Goal: Task Accomplishment & Management: Use online tool/utility

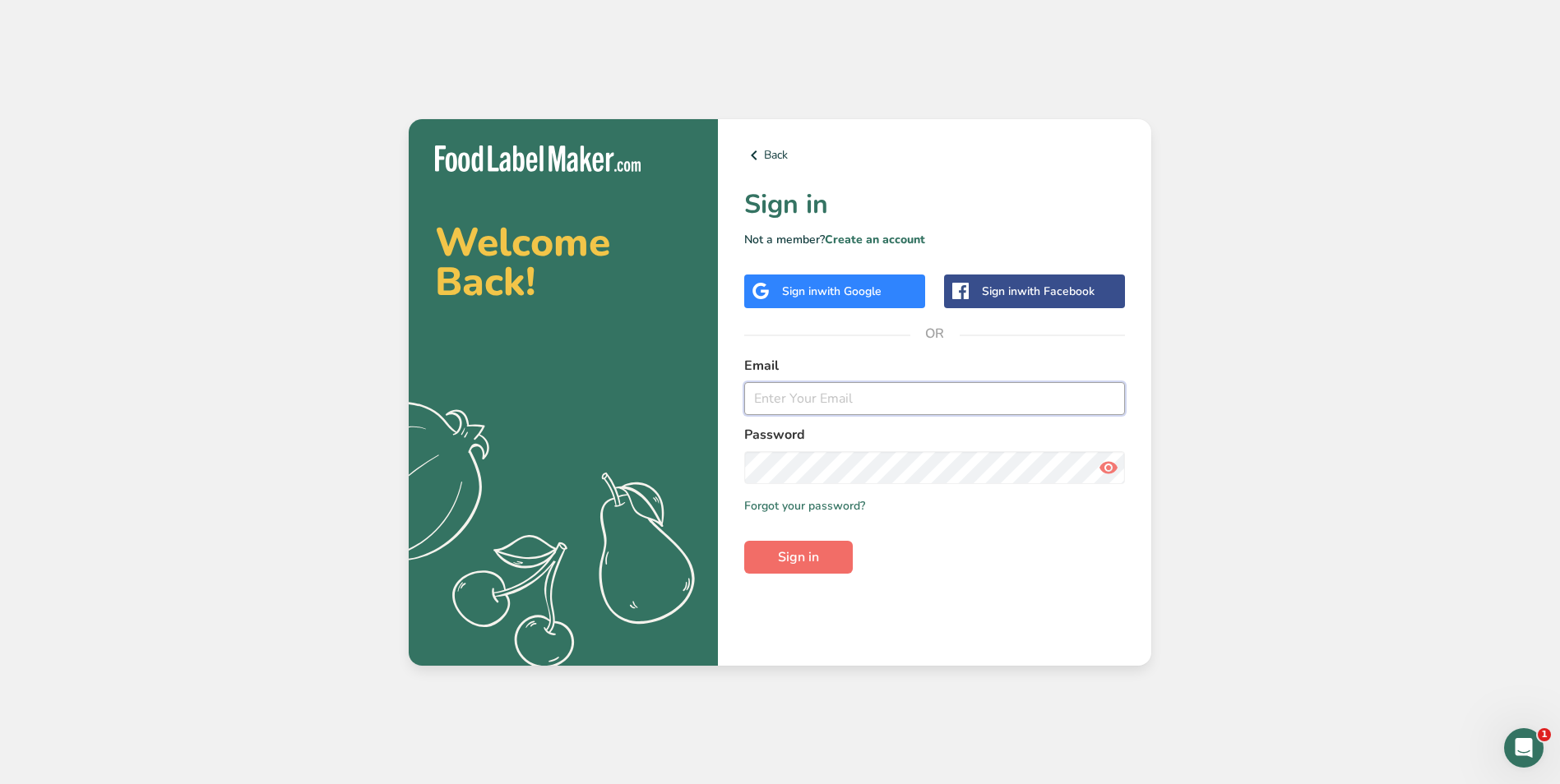
type input "[PERSON_NAME][EMAIL_ADDRESS][DOMAIN_NAME]"
click at [784, 559] on span "Sign in" at bounding box center [798, 558] width 41 height 20
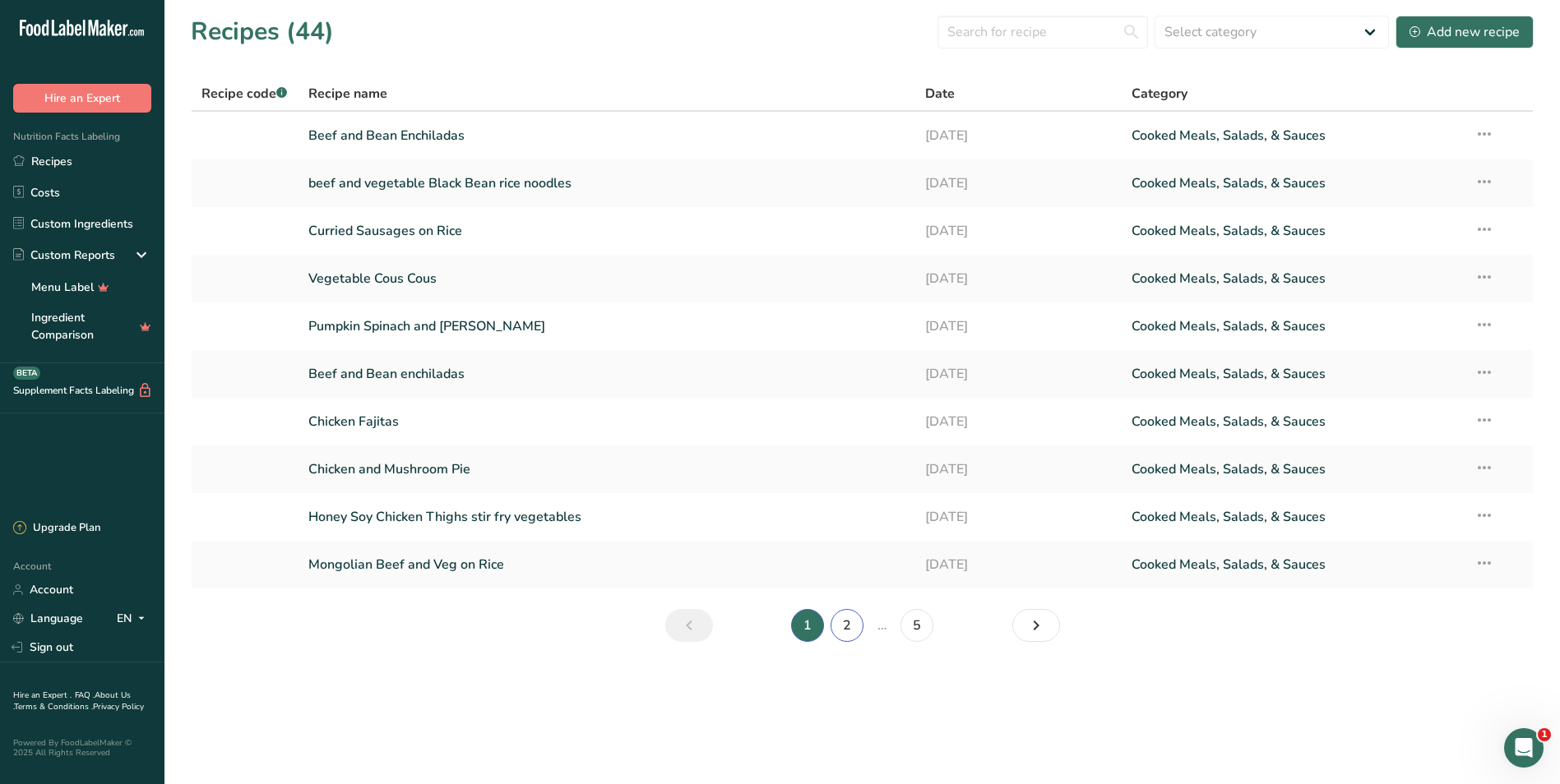
click at [851, 620] on link "2" at bounding box center [847, 626] width 33 height 33
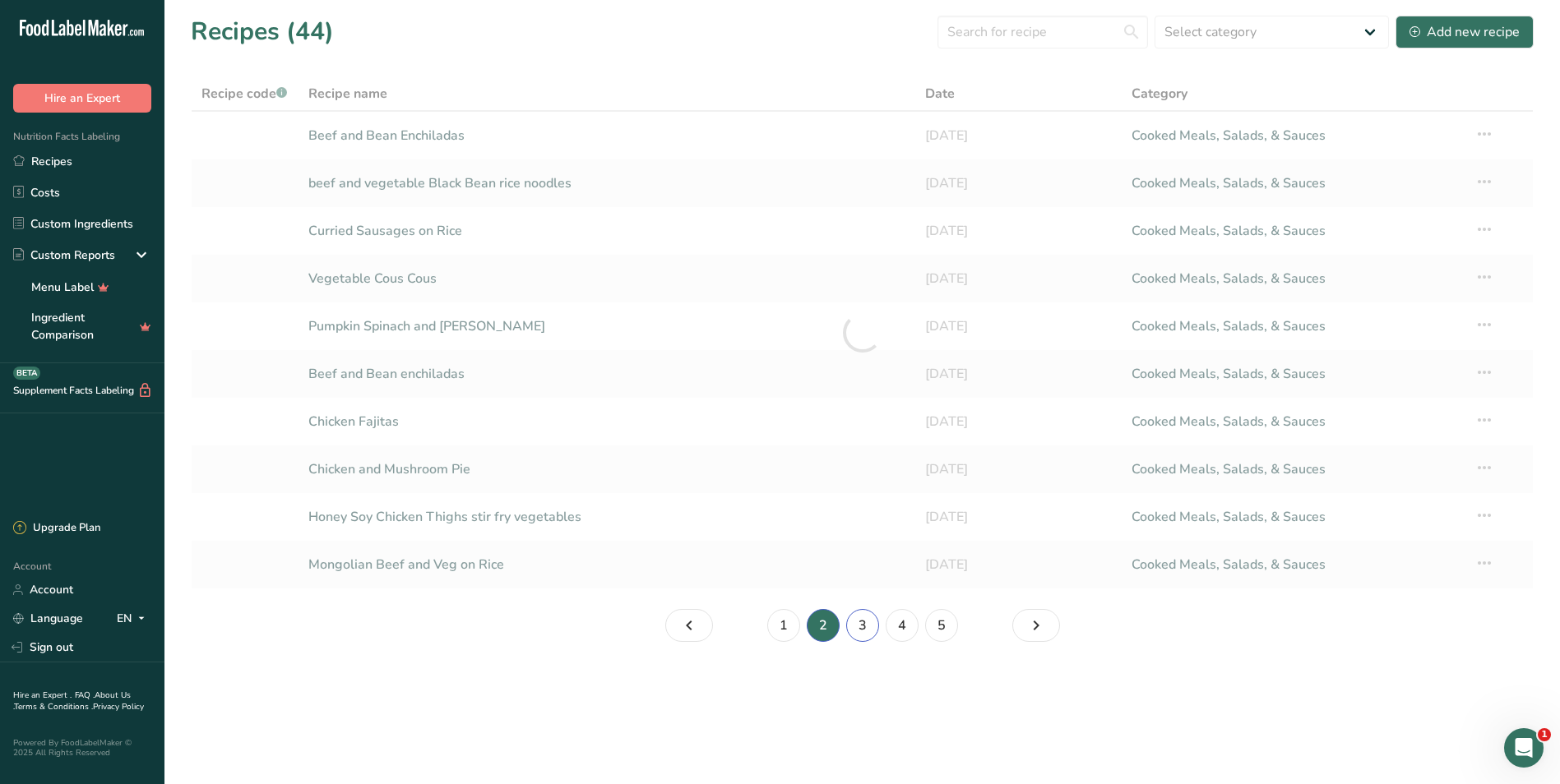
click at [861, 622] on link "3" at bounding box center [862, 626] width 33 height 33
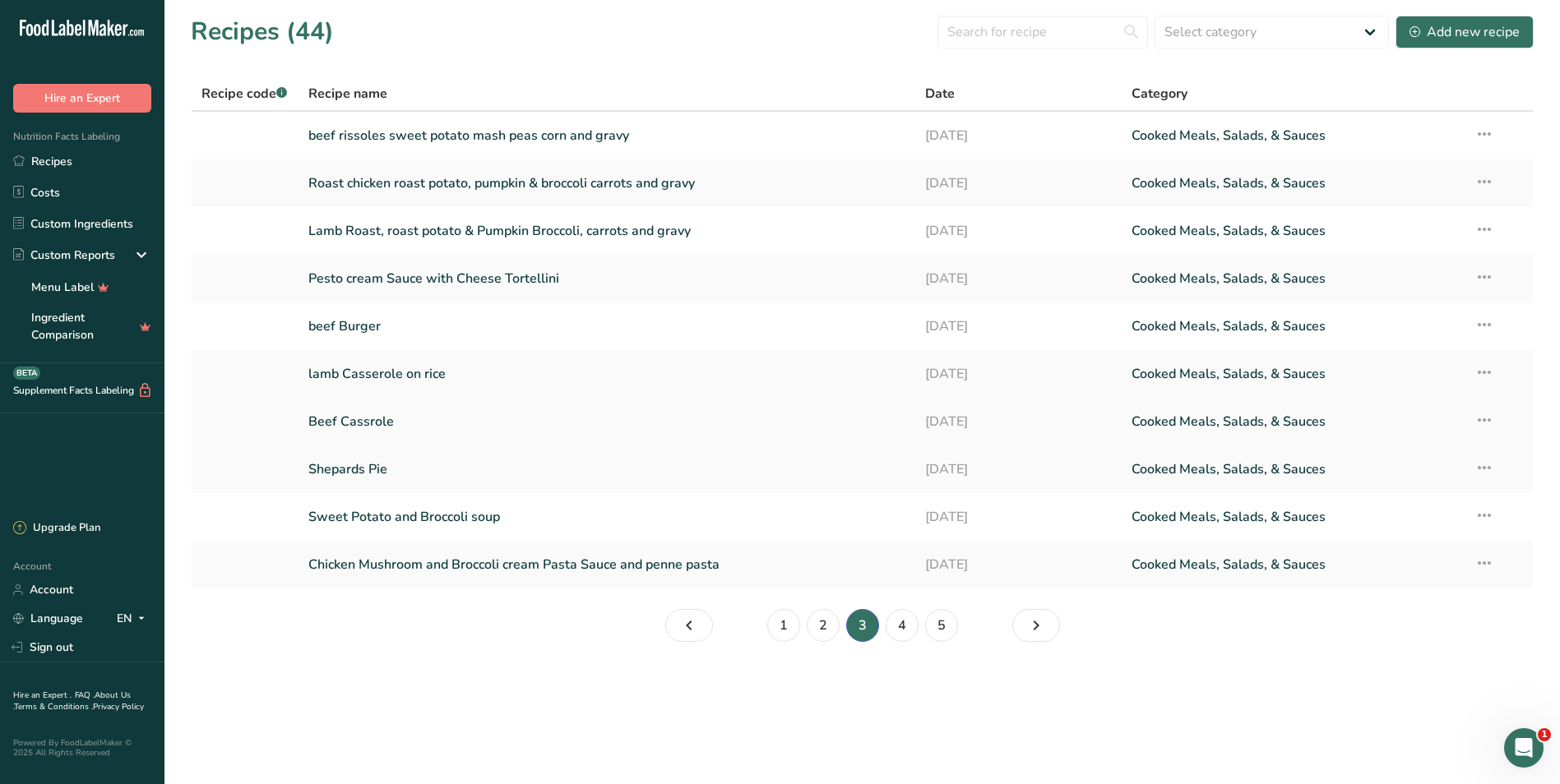
click at [465, 434] on link "Beef Cassrole" at bounding box center [607, 422] width 598 height 35
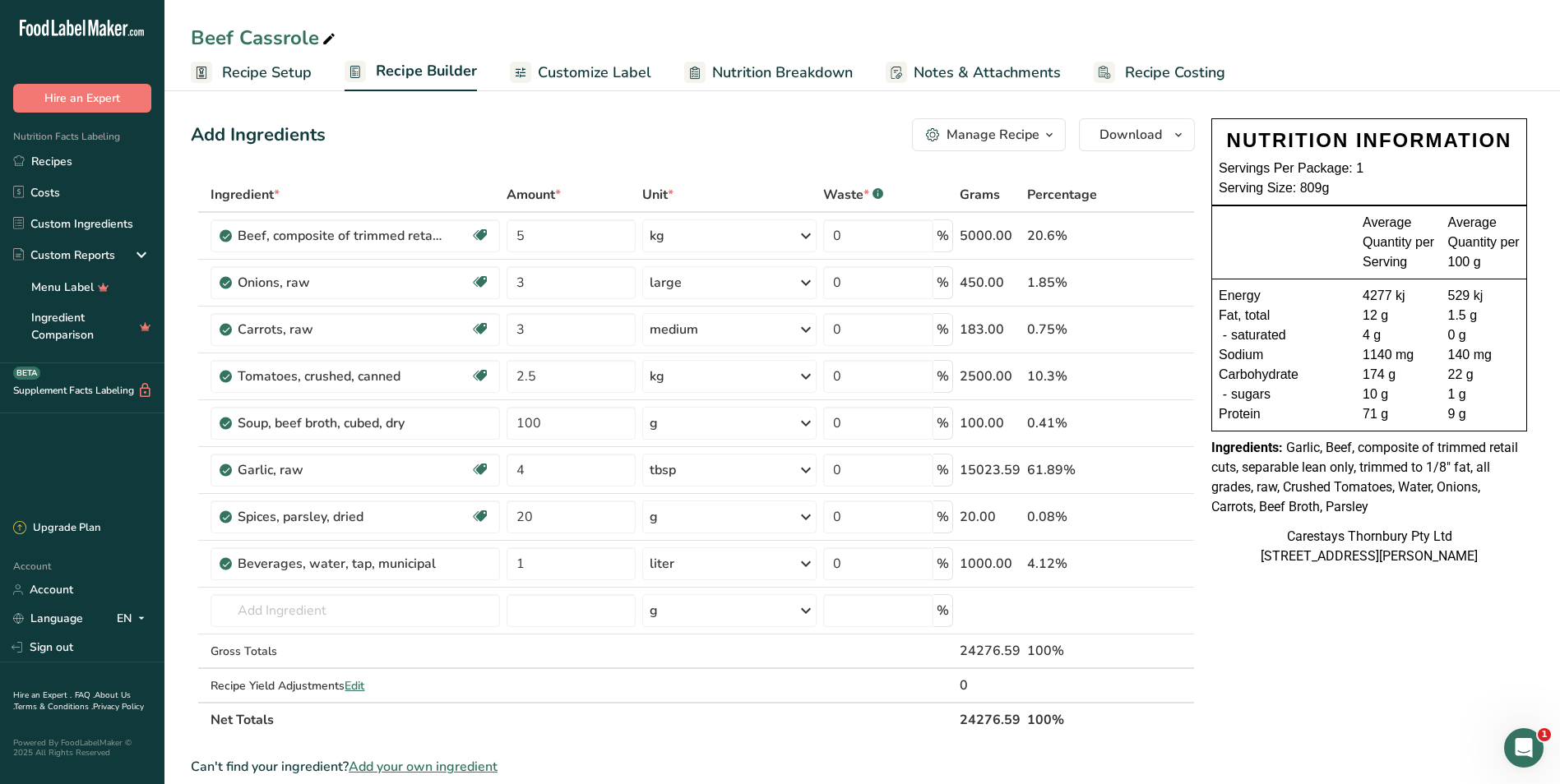
click at [1164, 71] on span "Recipe Costing" at bounding box center [1175, 72] width 100 height 22
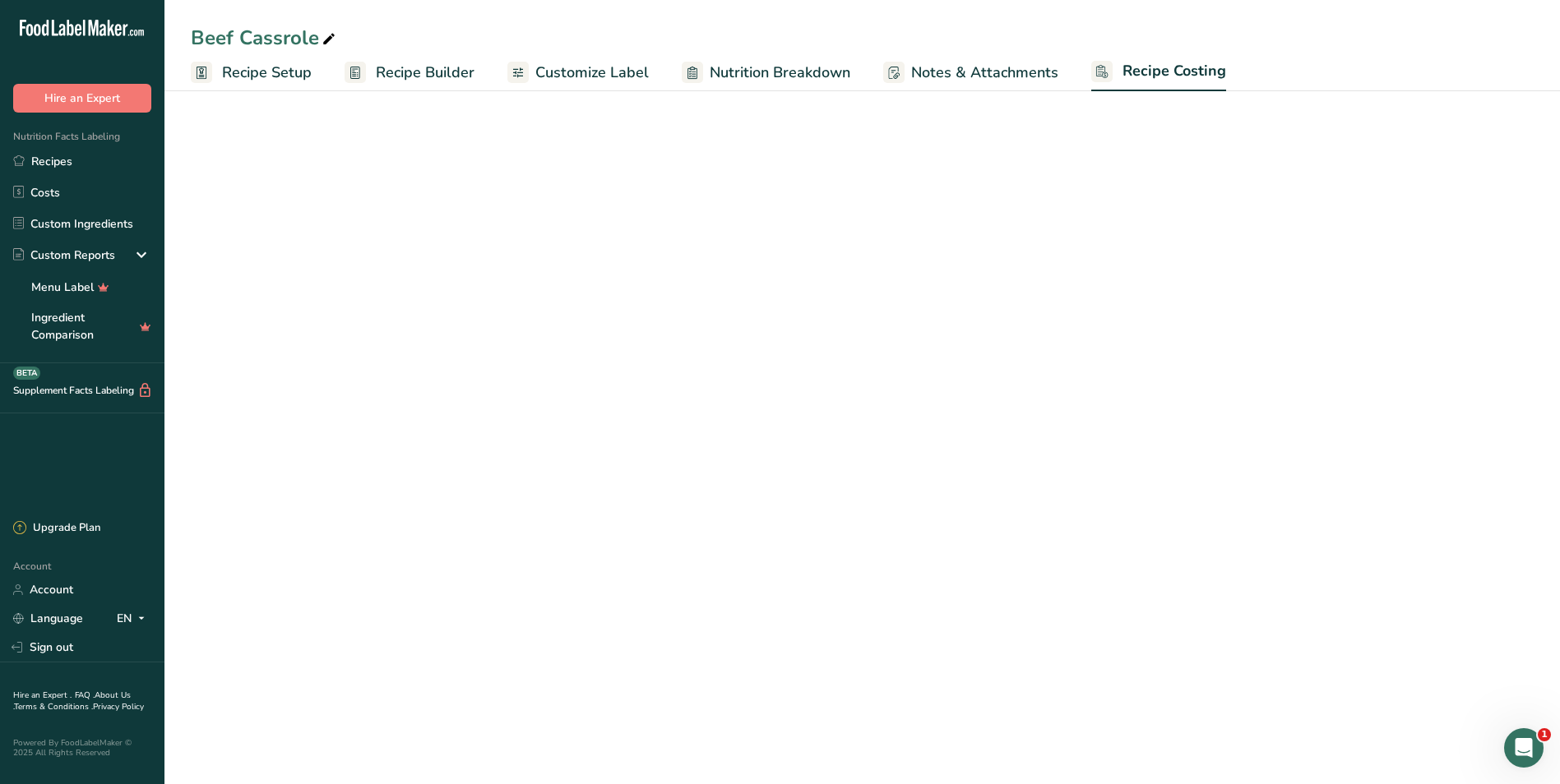
select select "1"
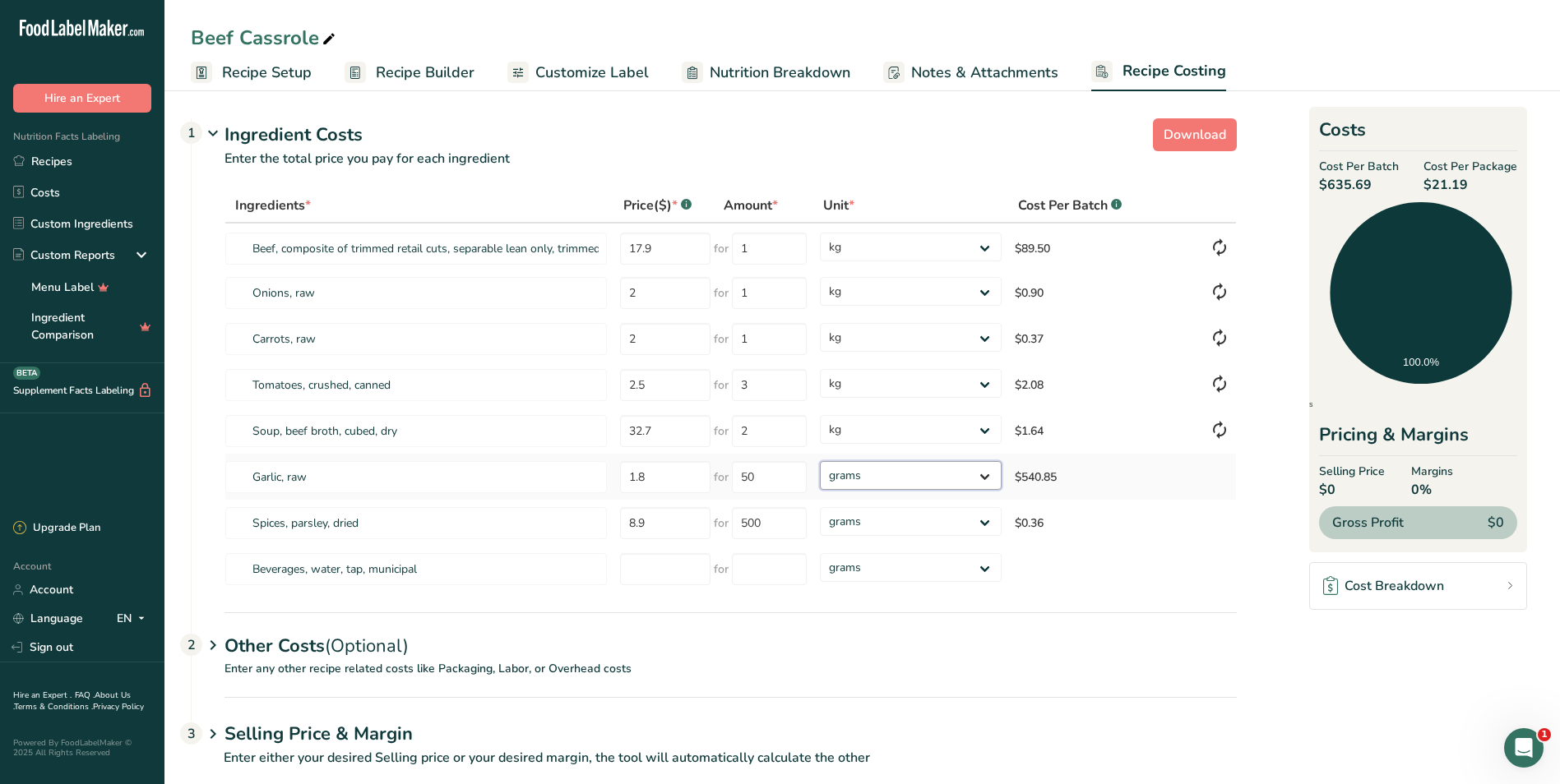
click at [988, 476] on select "grams kg mg mcg lb oz" at bounding box center [910, 476] width 181 height 29
select select "1"
click at [820, 461] on select "grams kg mg mcg lb oz" at bounding box center [910, 476] width 181 height 29
click at [555, 69] on span "Customize Label" at bounding box center [592, 72] width 114 height 22
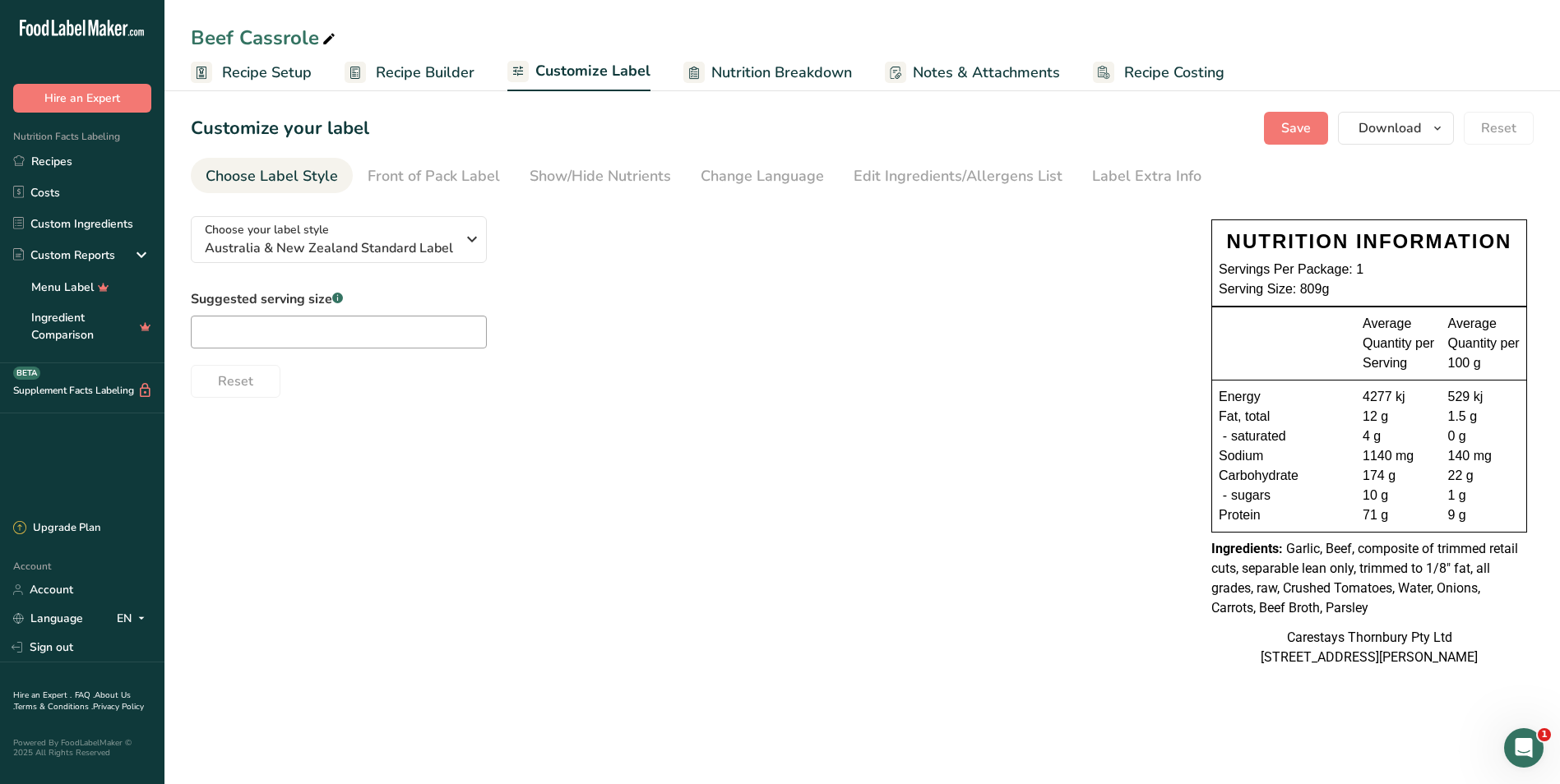
click at [240, 71] on span "Recipe Setup" at bounding box center [266, 72] width 89 height 22
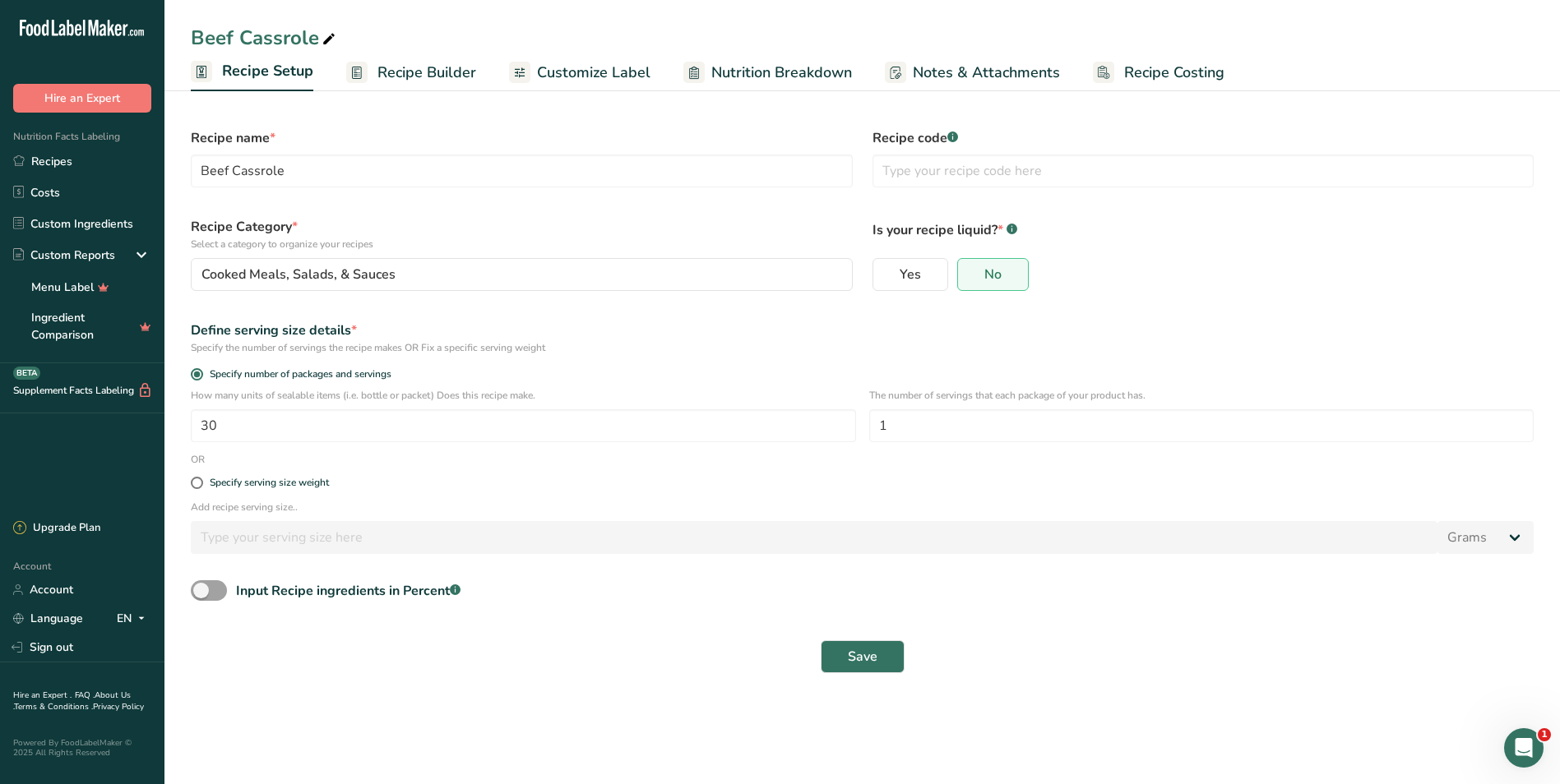
click at [577, 70] on span "Customize Label" at bounding box center [594, 72] width 114 height 22
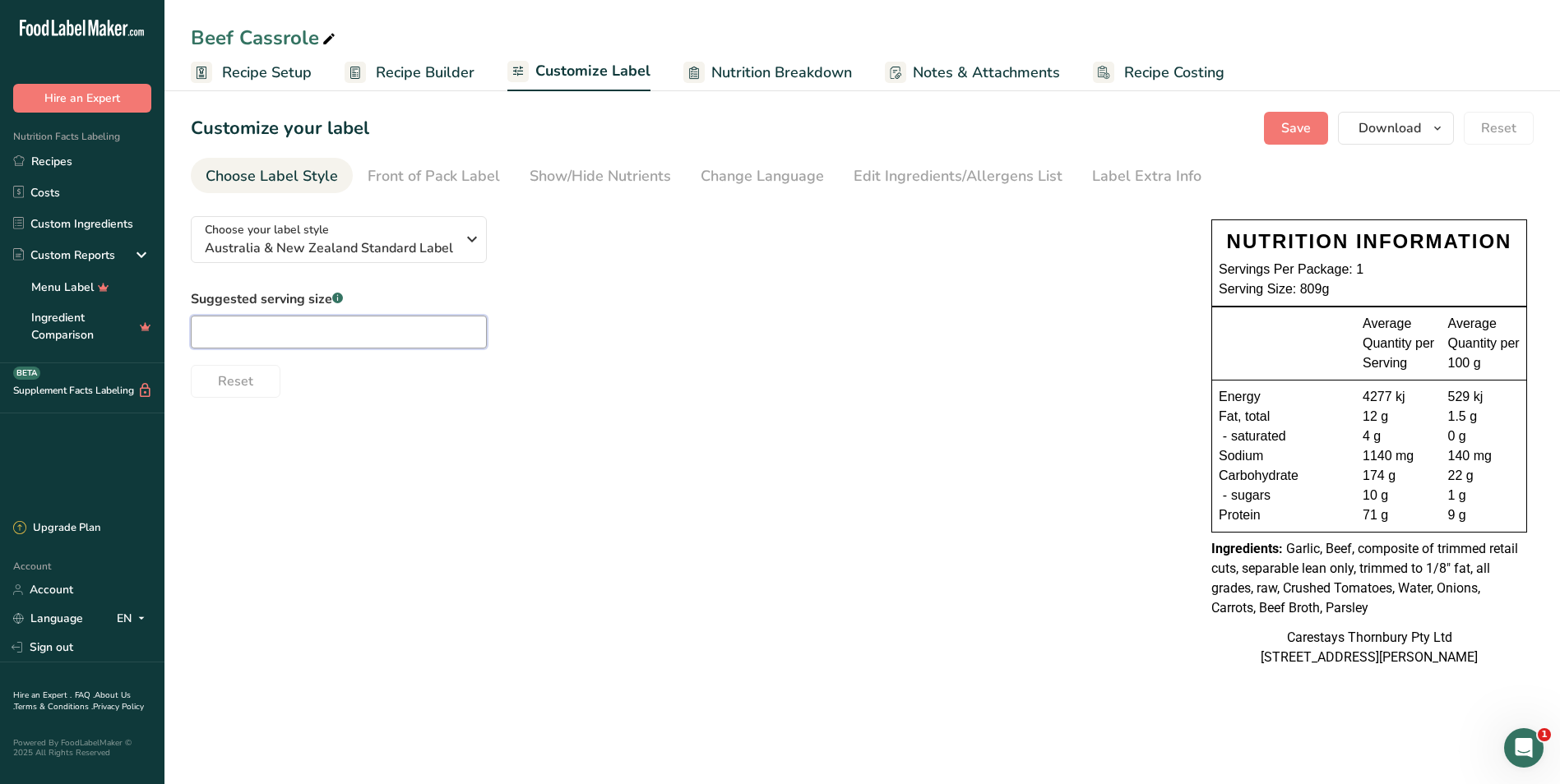
click at [303, 327] on input "text" at bounding box center [338, 332] width 296 height 33
type input "1"
click at [468, 173] on div "Front of Pack Label" at bounding box center [434, 176] width 132 height 22
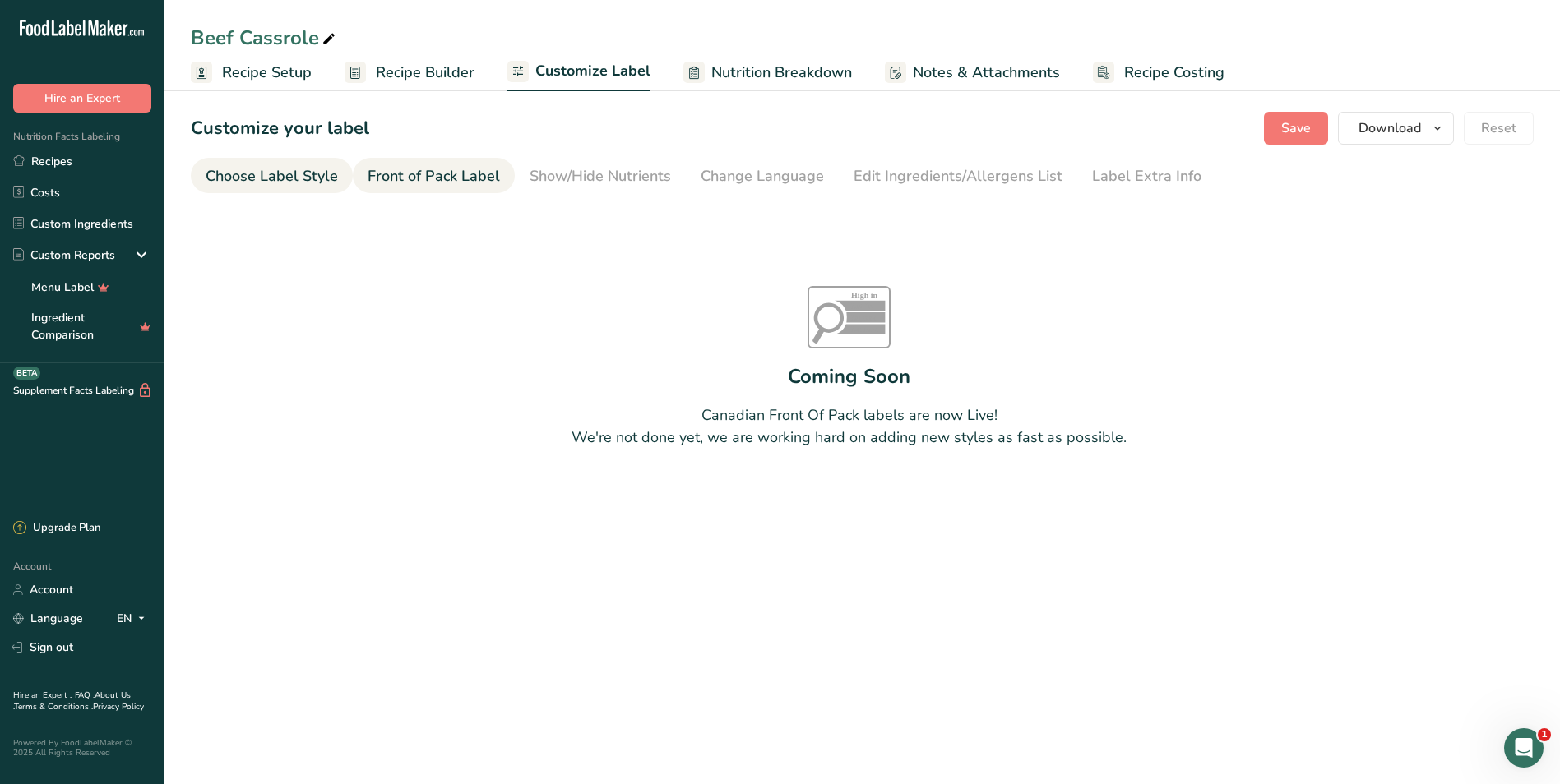
click at [314, 180] on div "Choose Label Style" at bounding box center [272, 176] width 132 height 22
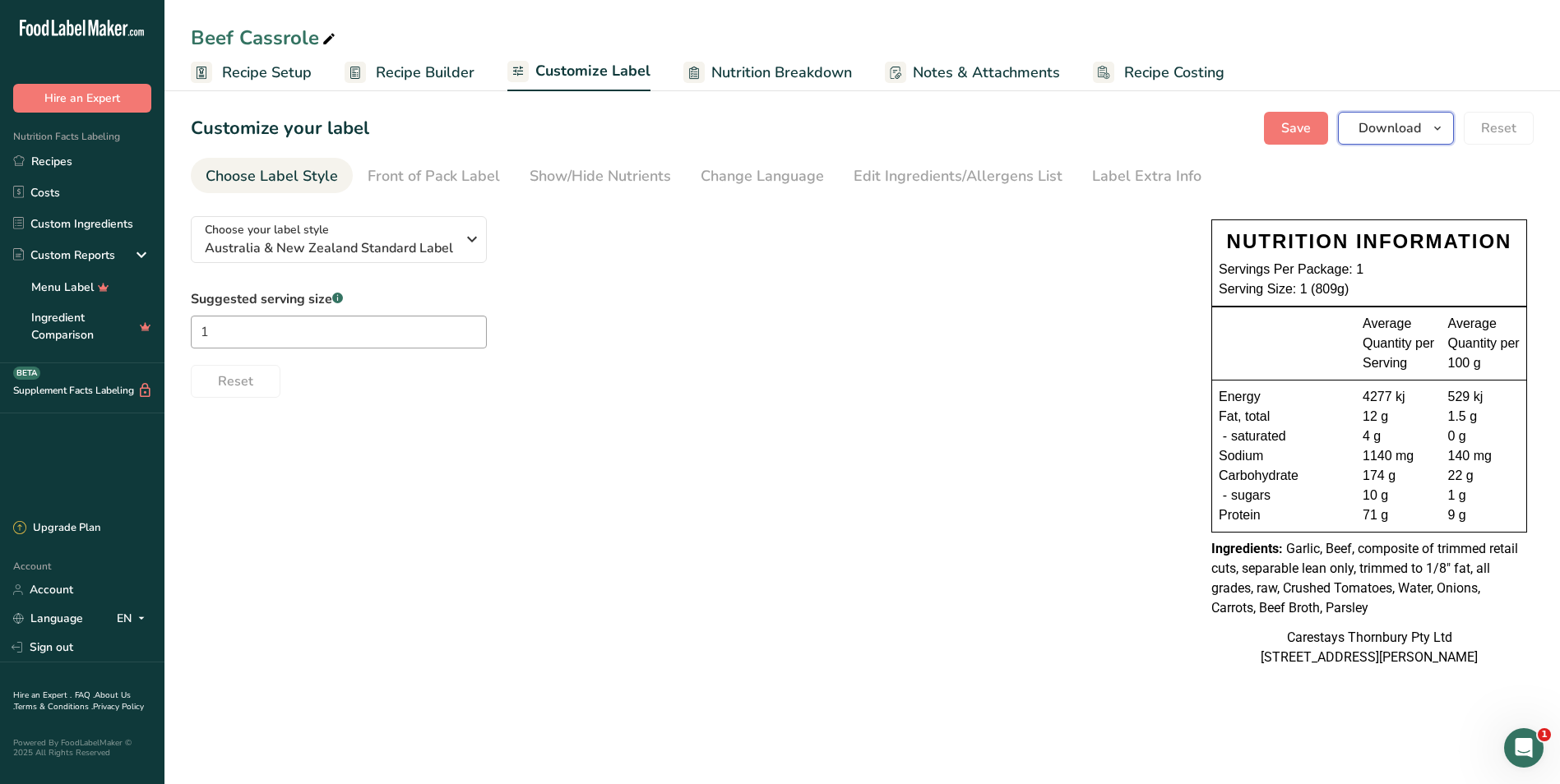
click at [1409, 124] on span "Download" at bounding box center [1390, 128] width 63 height 20
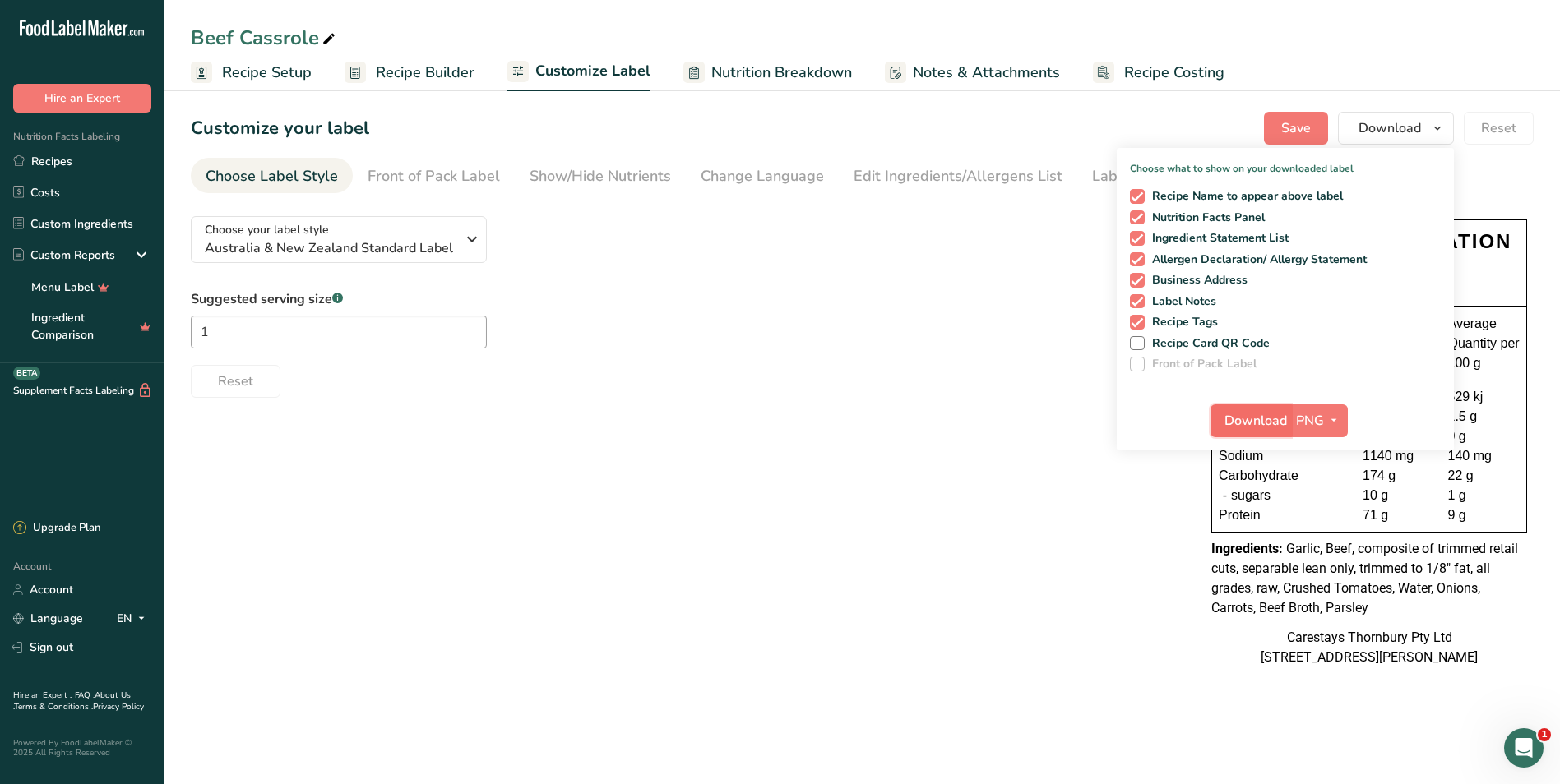
click at [1269, 420] on span "Download" at bounding box center [1256, 421] width 63 height 20
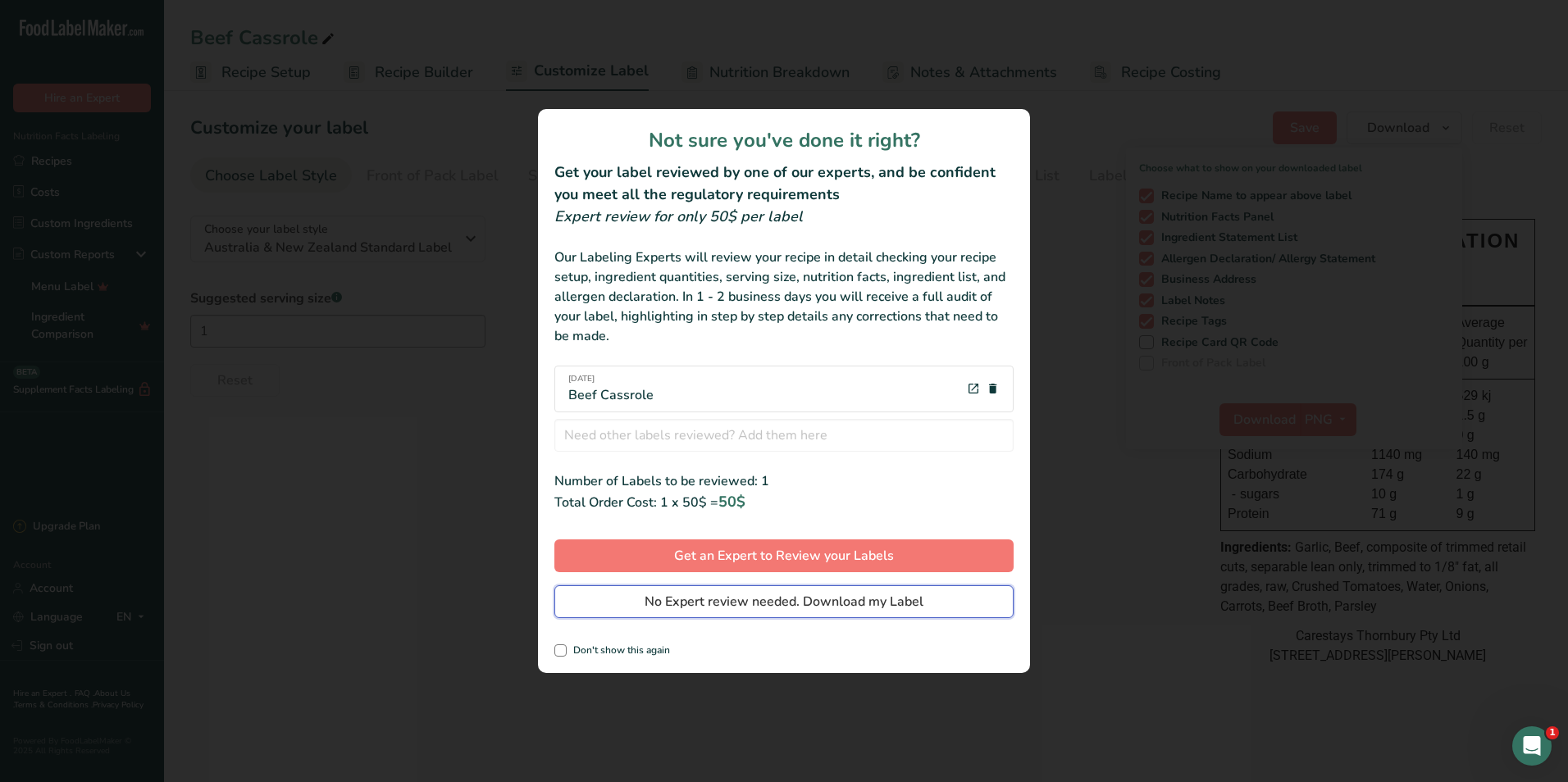
click at [884, 598] on span "No Expert review needed. Download my Label" at bounding box center [784, 602] width 279 height 20
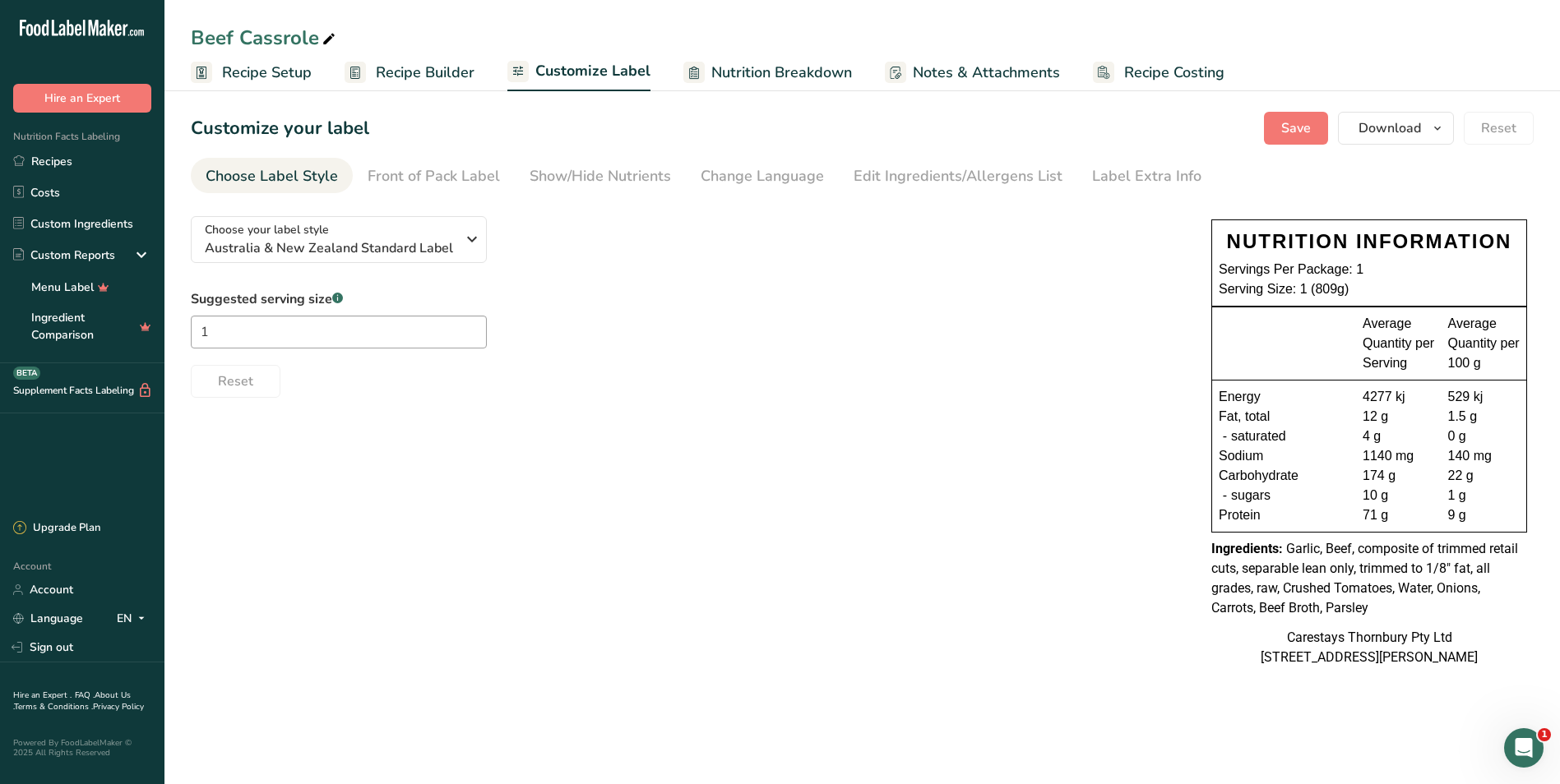
click at [227, 72] on span "Recipe Setup" at bounding box center [266, 72] width 89 height 22
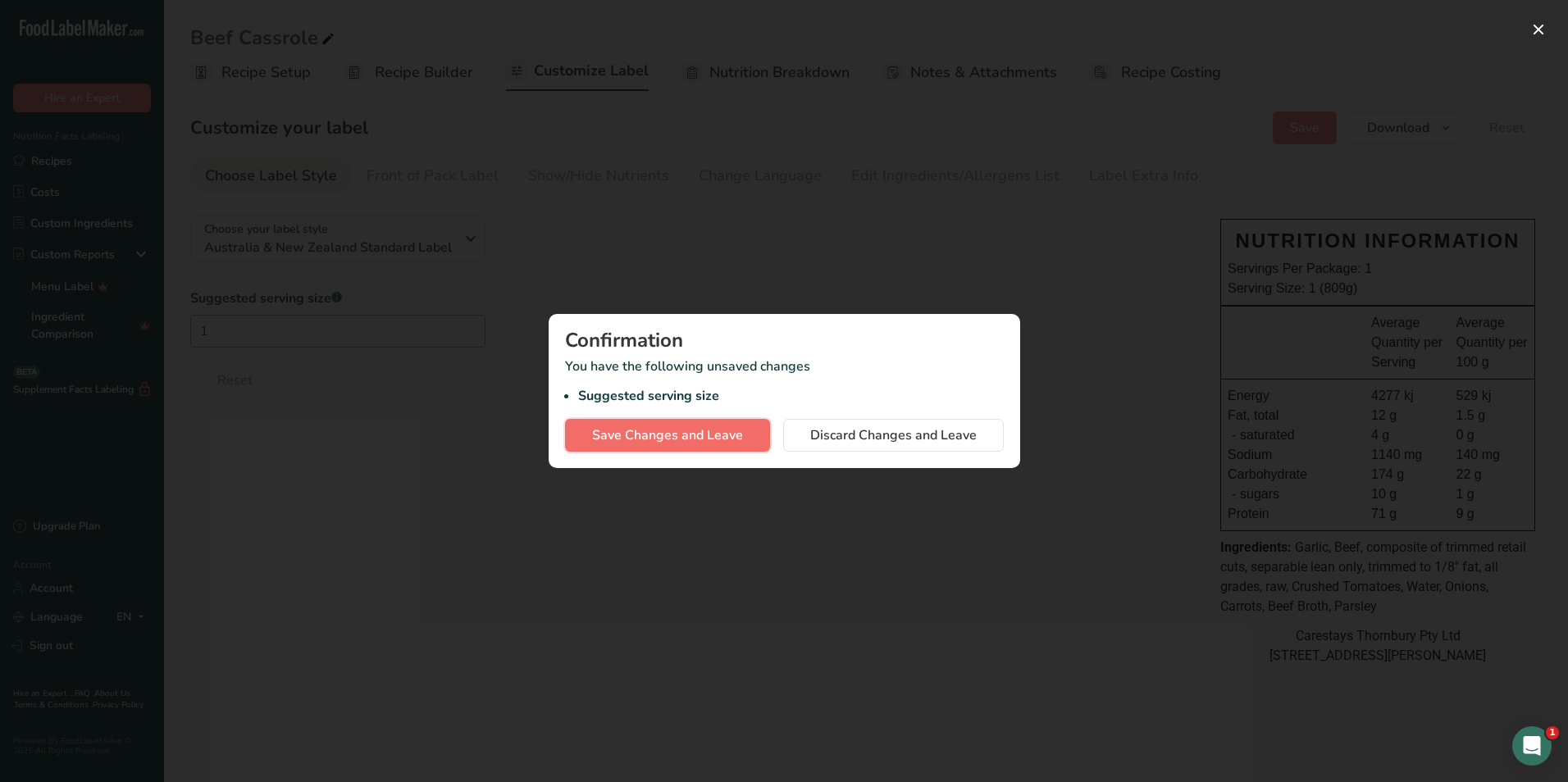
click at [752, 431] on button "Save Changes and Leave" at bounding box center [668, 435] width 205 height 33
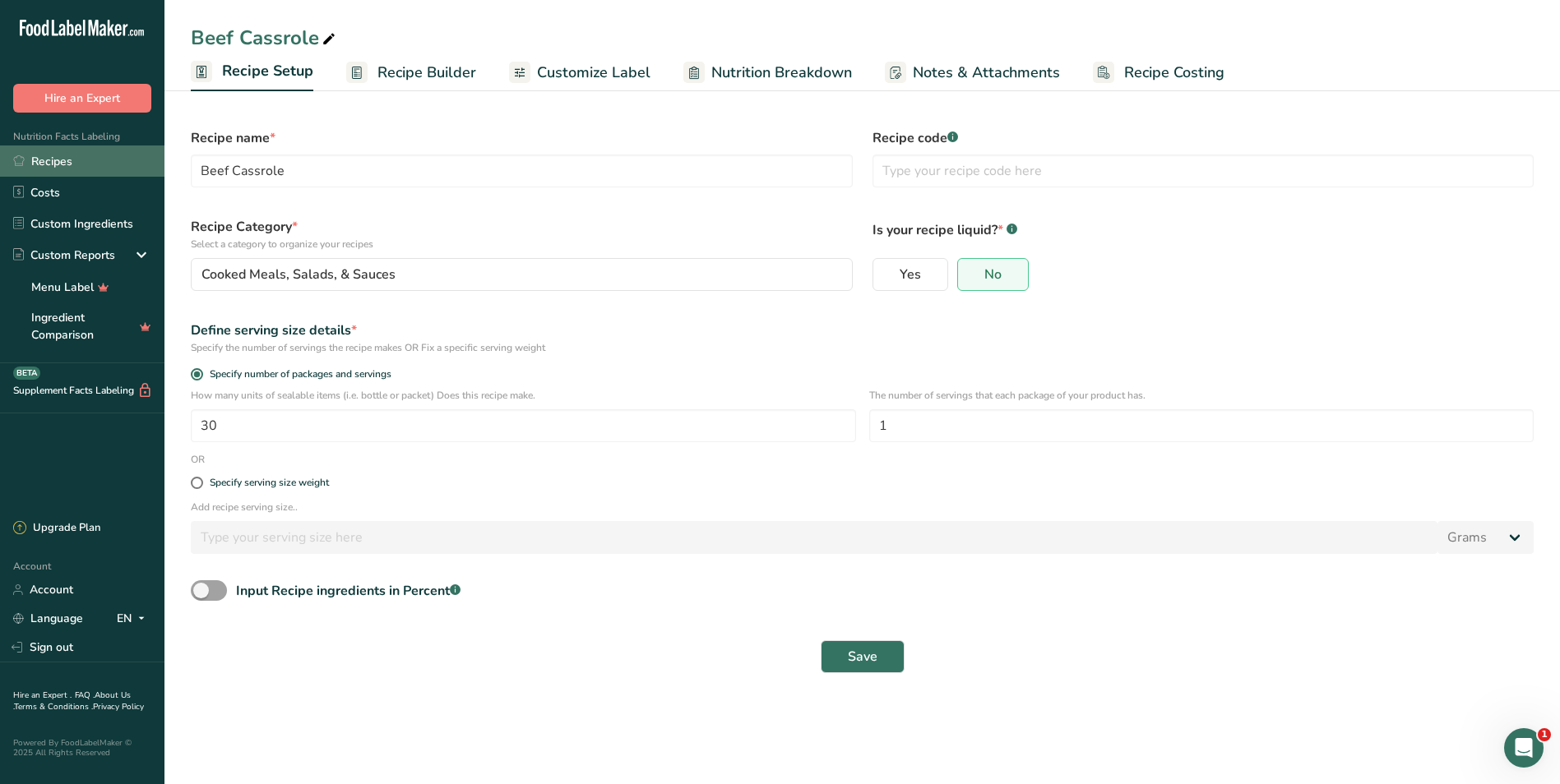
click at [87, 164] on link "Recipes" at bounding box center [82, 161] width 164 height 31
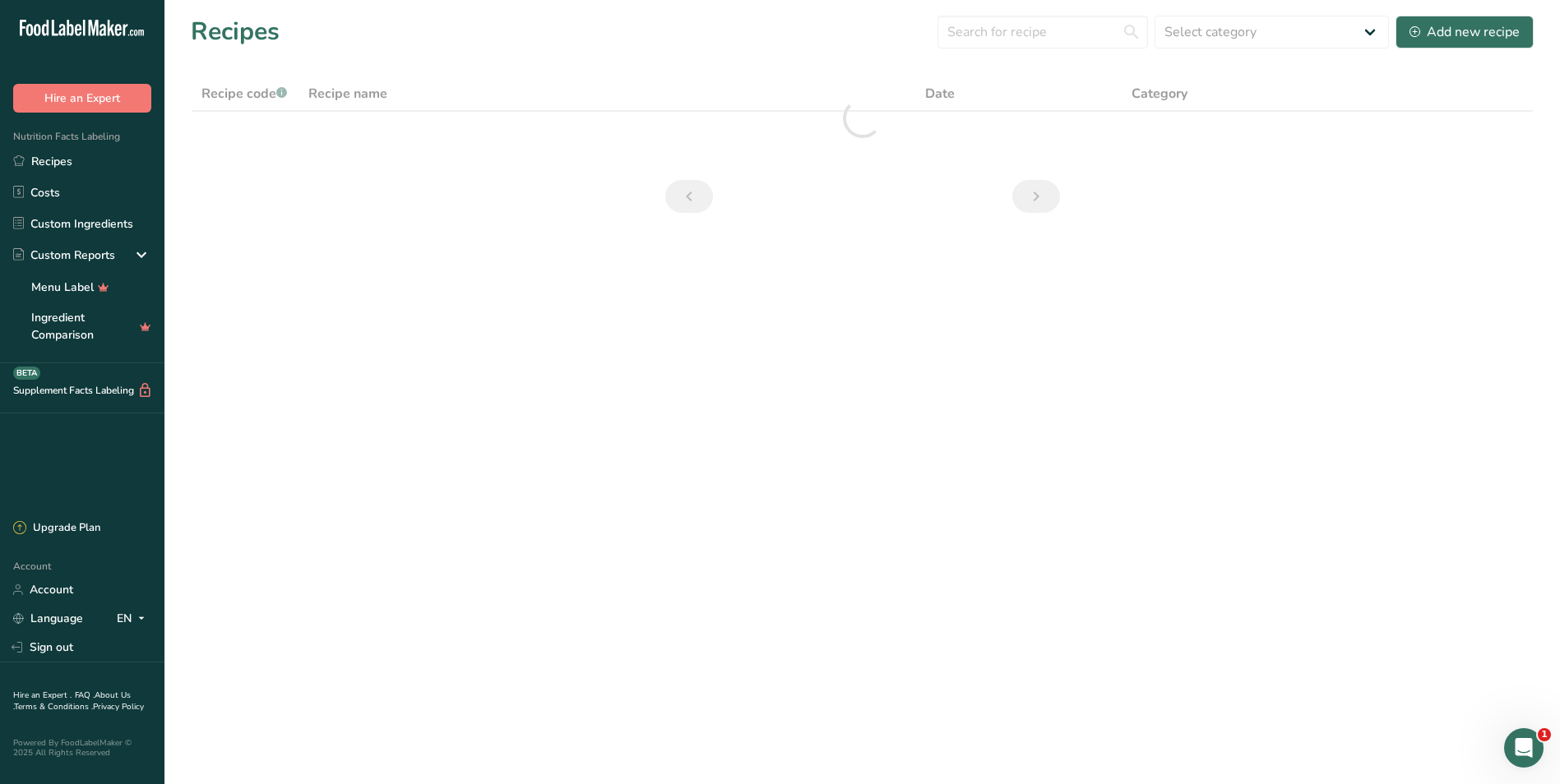
click at [232, 91] on div at bounding box center [862, 119] width 1343 height 84
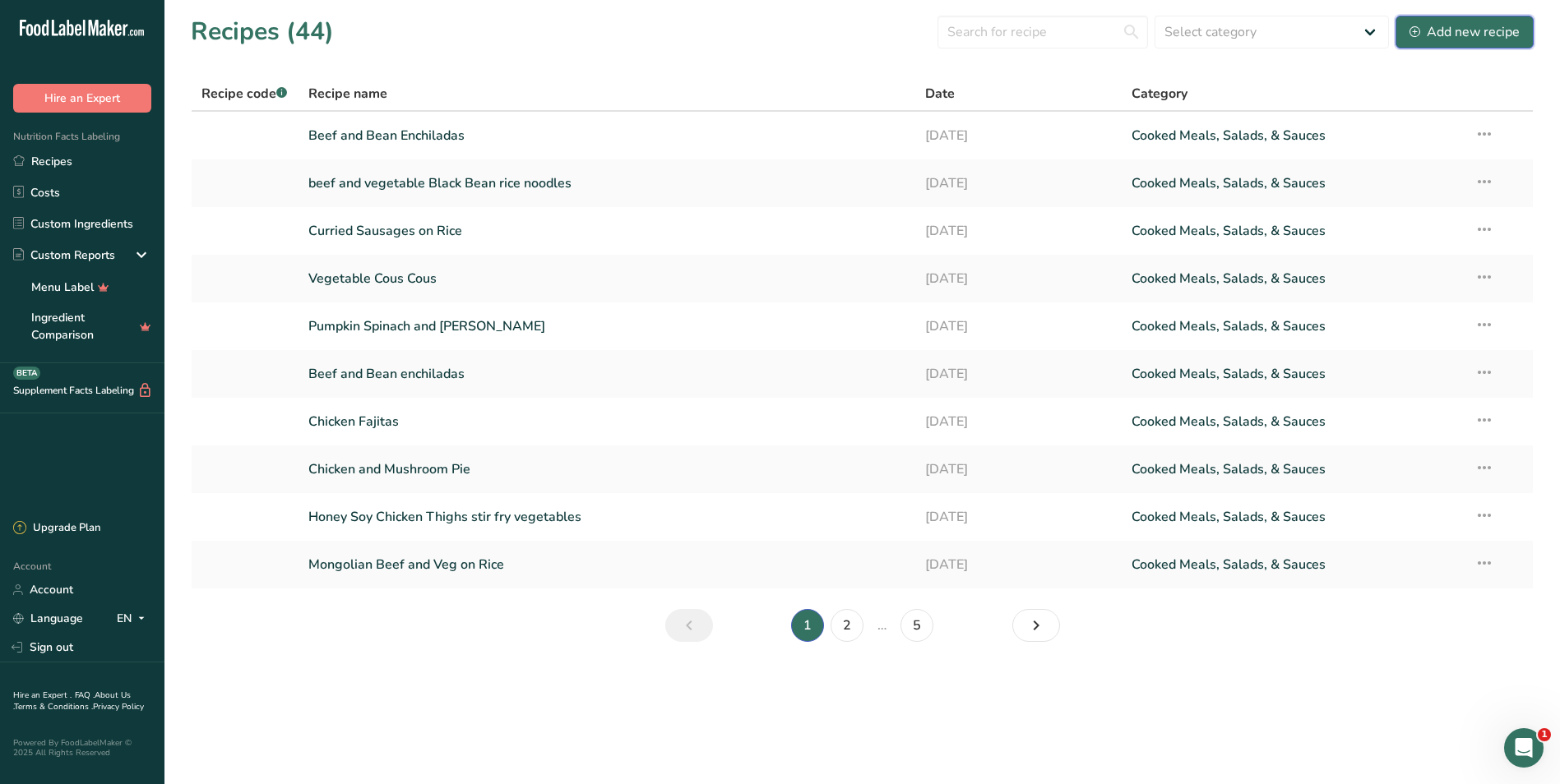
click at [1434, 20] on button "Add new recipe" at bounding box center [1464, 31] width 139 height 33
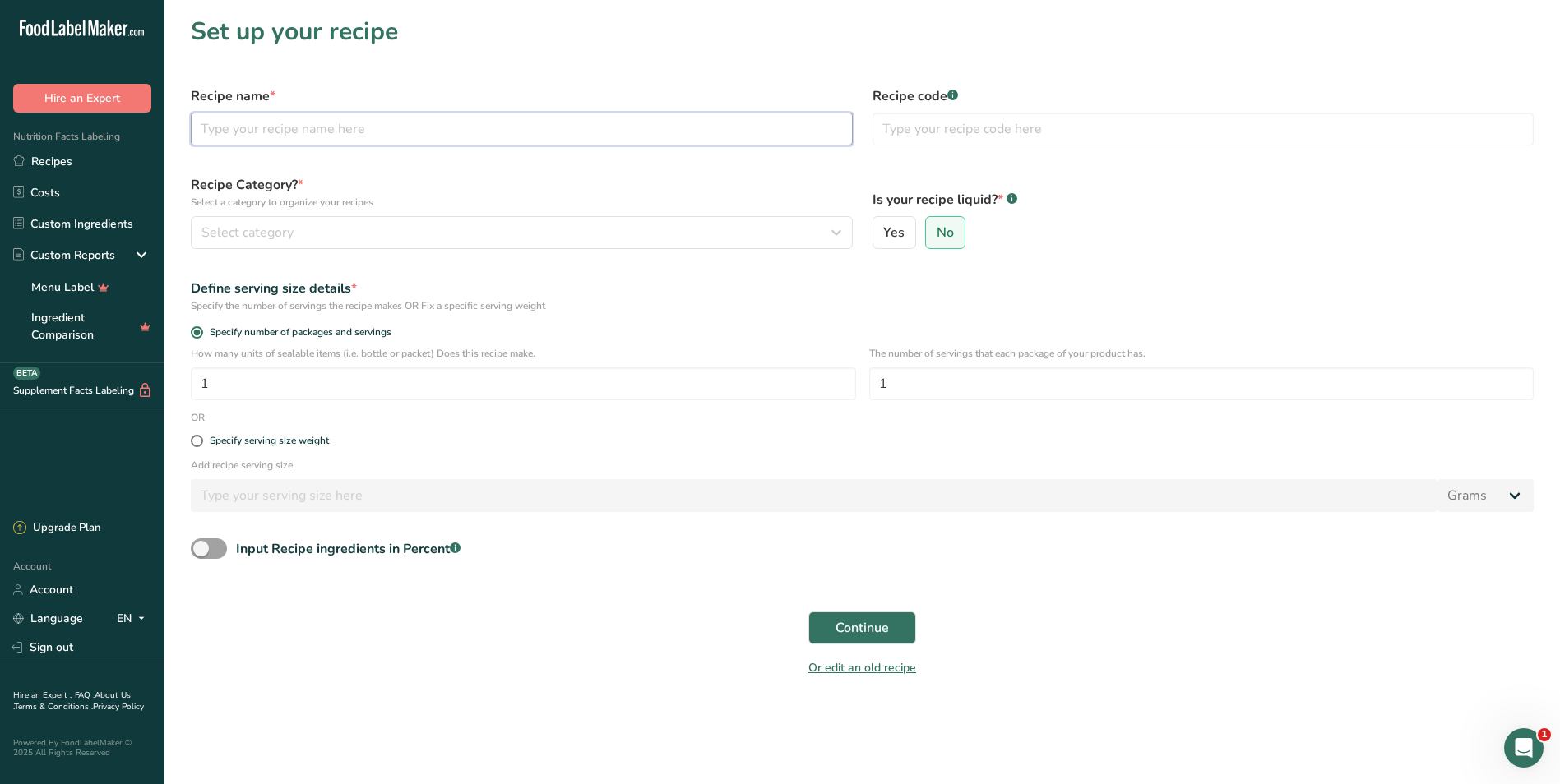
click at [243, 136] on input "text" at bounding box center [521, 129] width 662 height 33
type input "j"
type input "[PERSON_NAME]"
click at [282, 225] on span "Select category" at bounding box center [247, 232] width 92 height 20
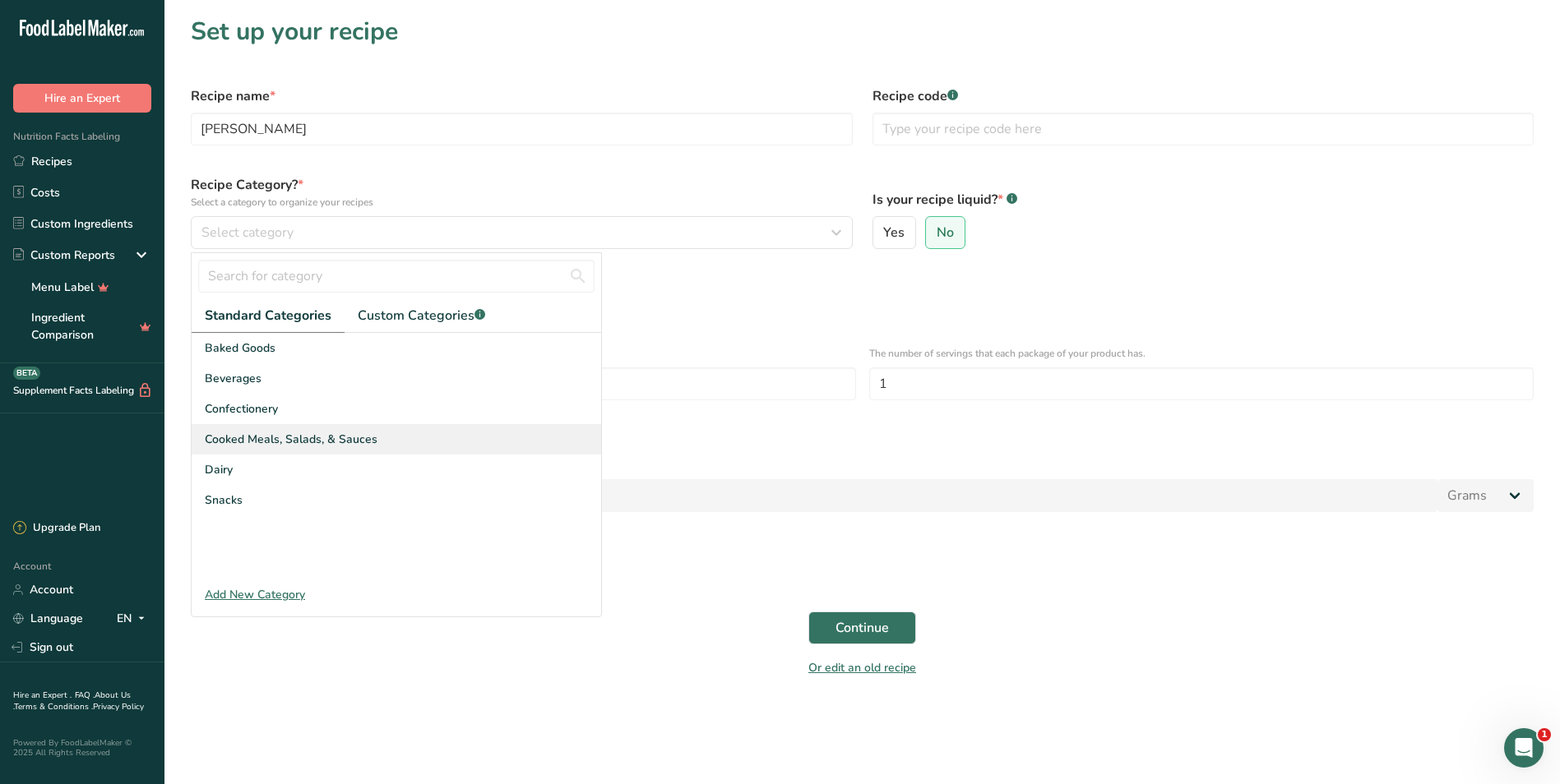
click at [278, 436] on span "Cooked Meals, Salads, & Sauces" at bounding box center [291, 439] width 173 height 17
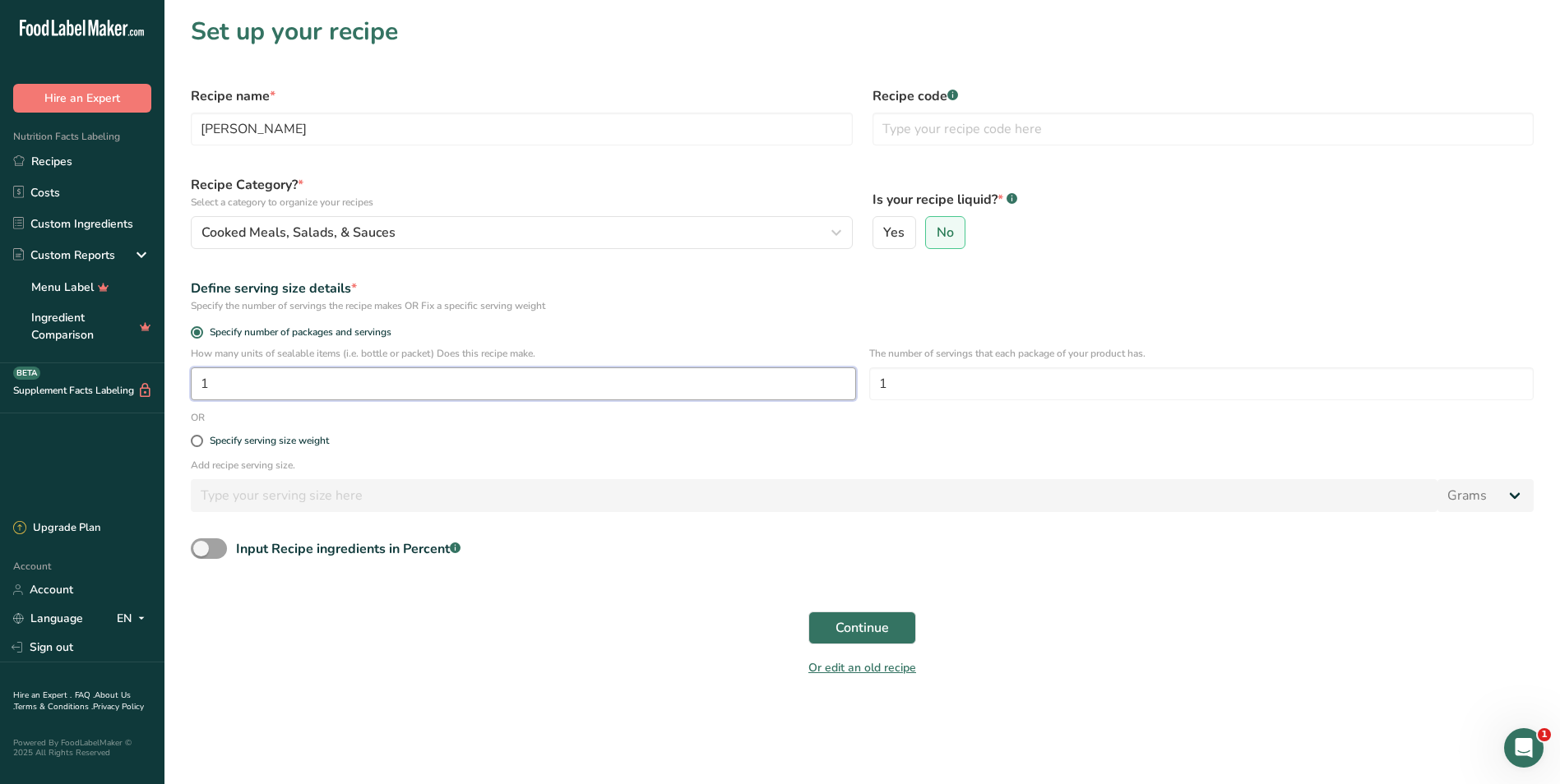
click at [239, 388] on input "1" at bounding box center [523, 384] width 665 height 33
type input "30"
click at [845, 624] on span "Continue" at bounding box center [863, 628] width 54 height 20
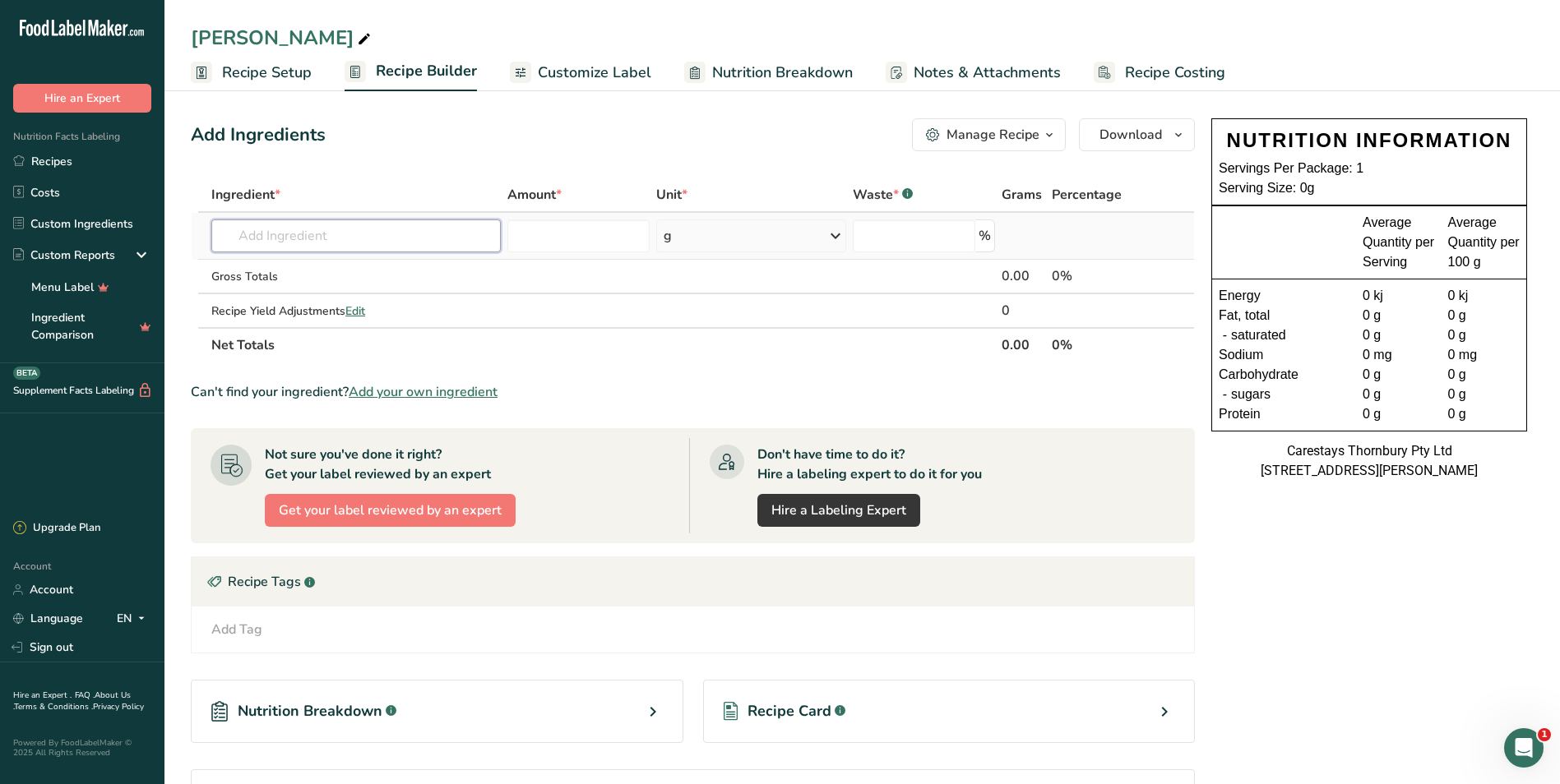
click at [263, 240] on input "text" at bounding box center [356, 236] width 290 height 33
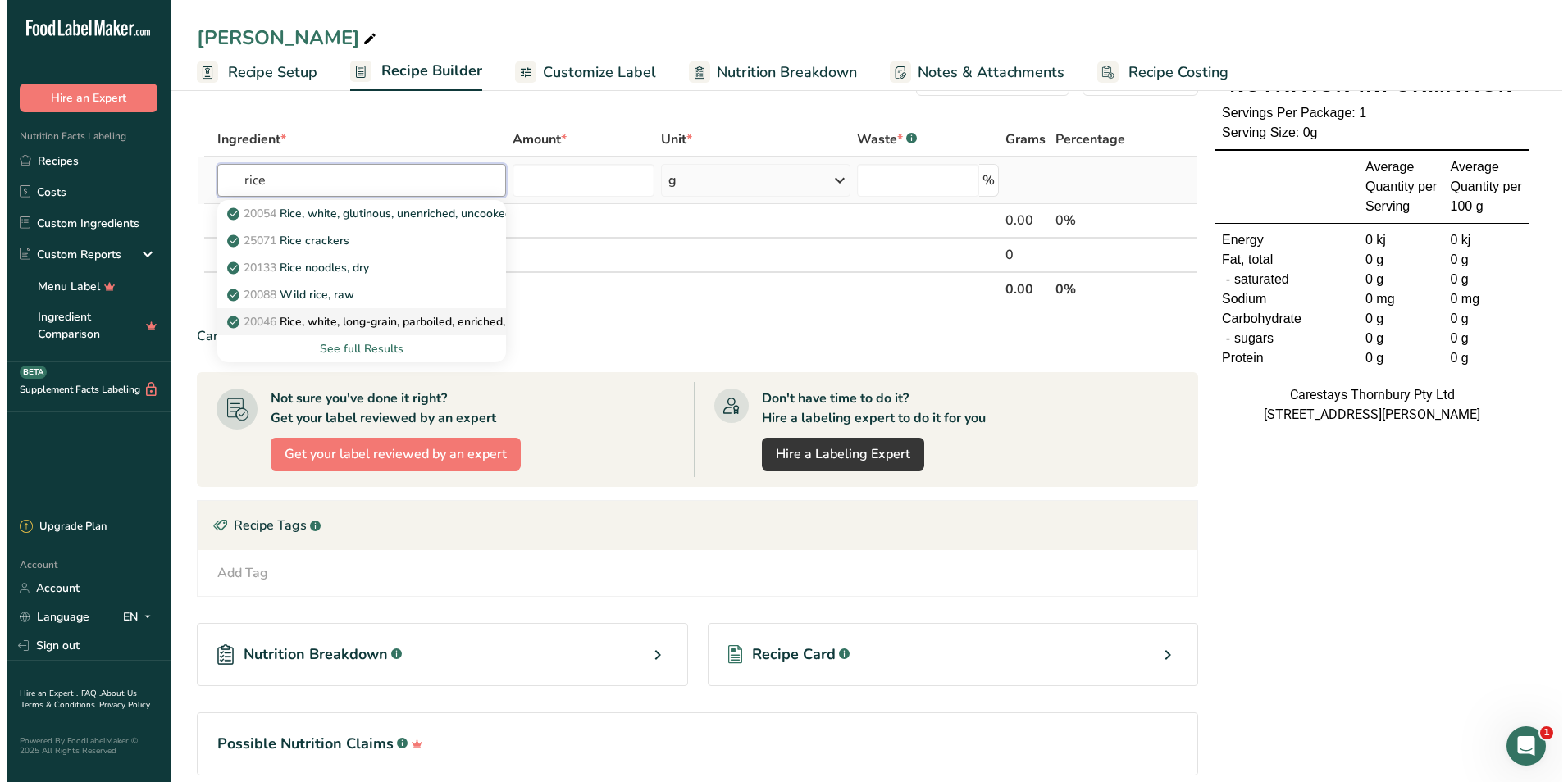
scroll to position [82, 0]
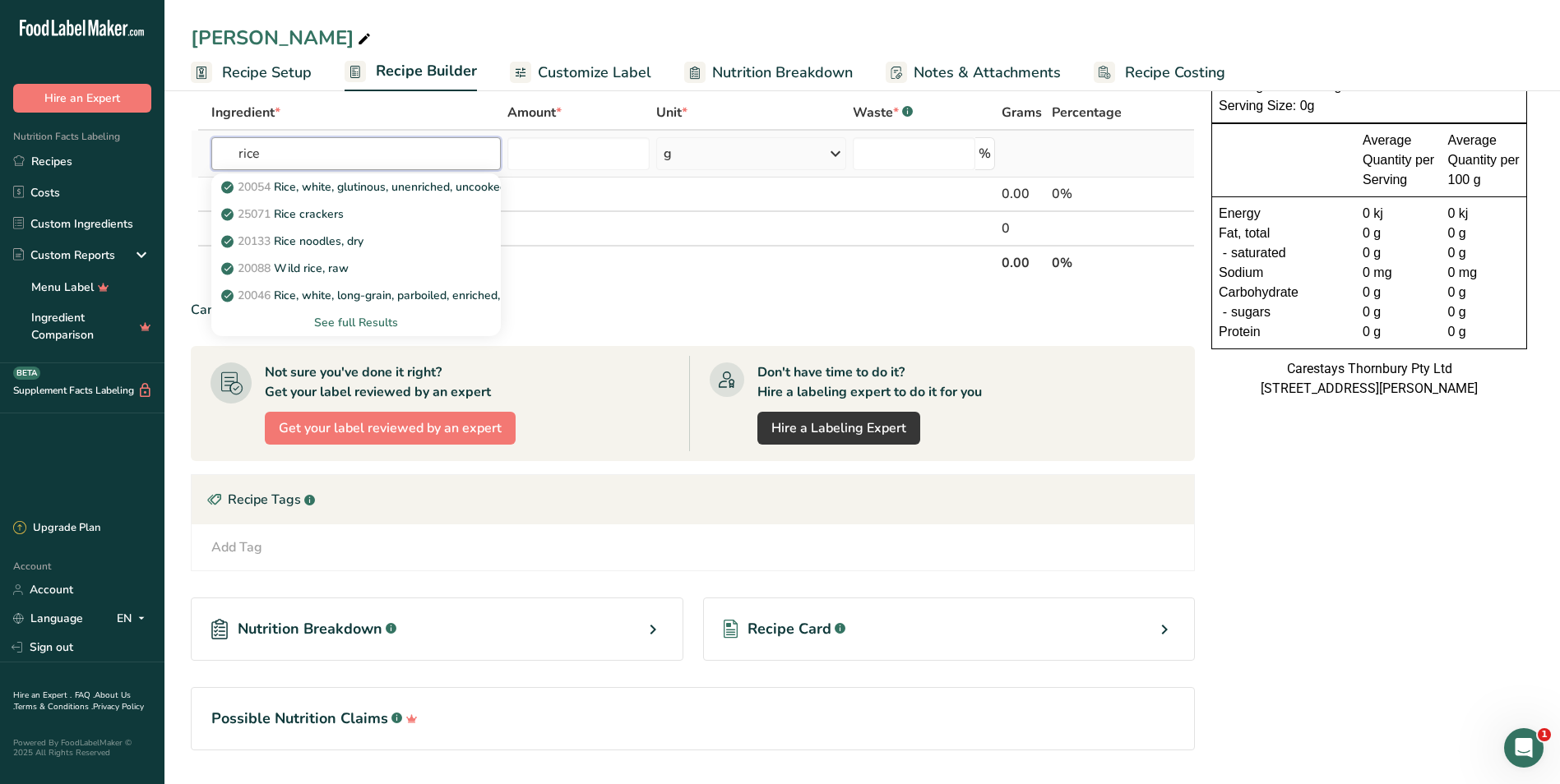
type input "rice"
click at [338, 319] on div "See full Results" at bounding box center [356, 322] width 263 height 17
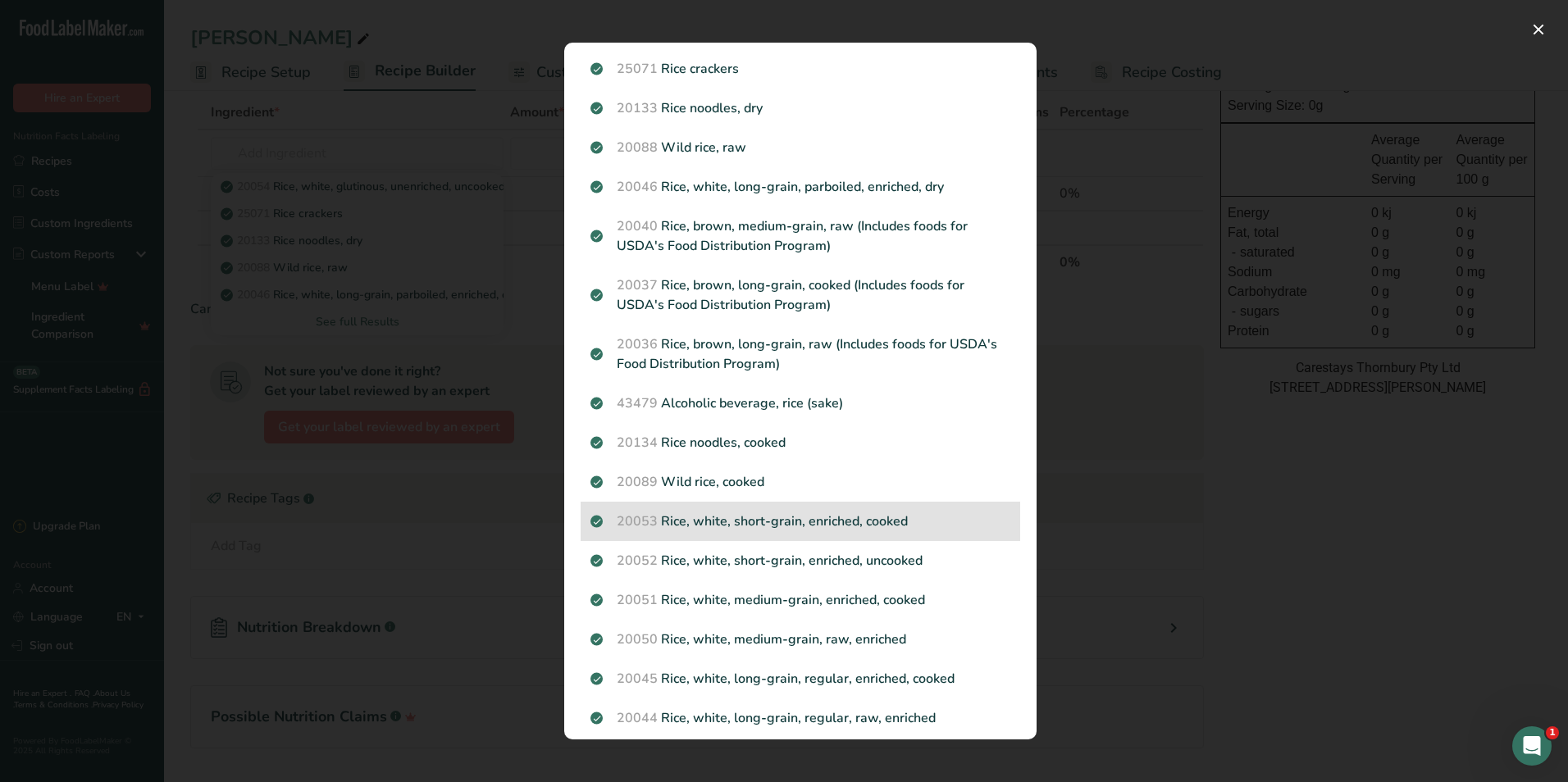
click at [729, 521] on p "20053 Rice, white, short-grain, enriched, cooked" at bounding box center [800, 522] width 420 height 20
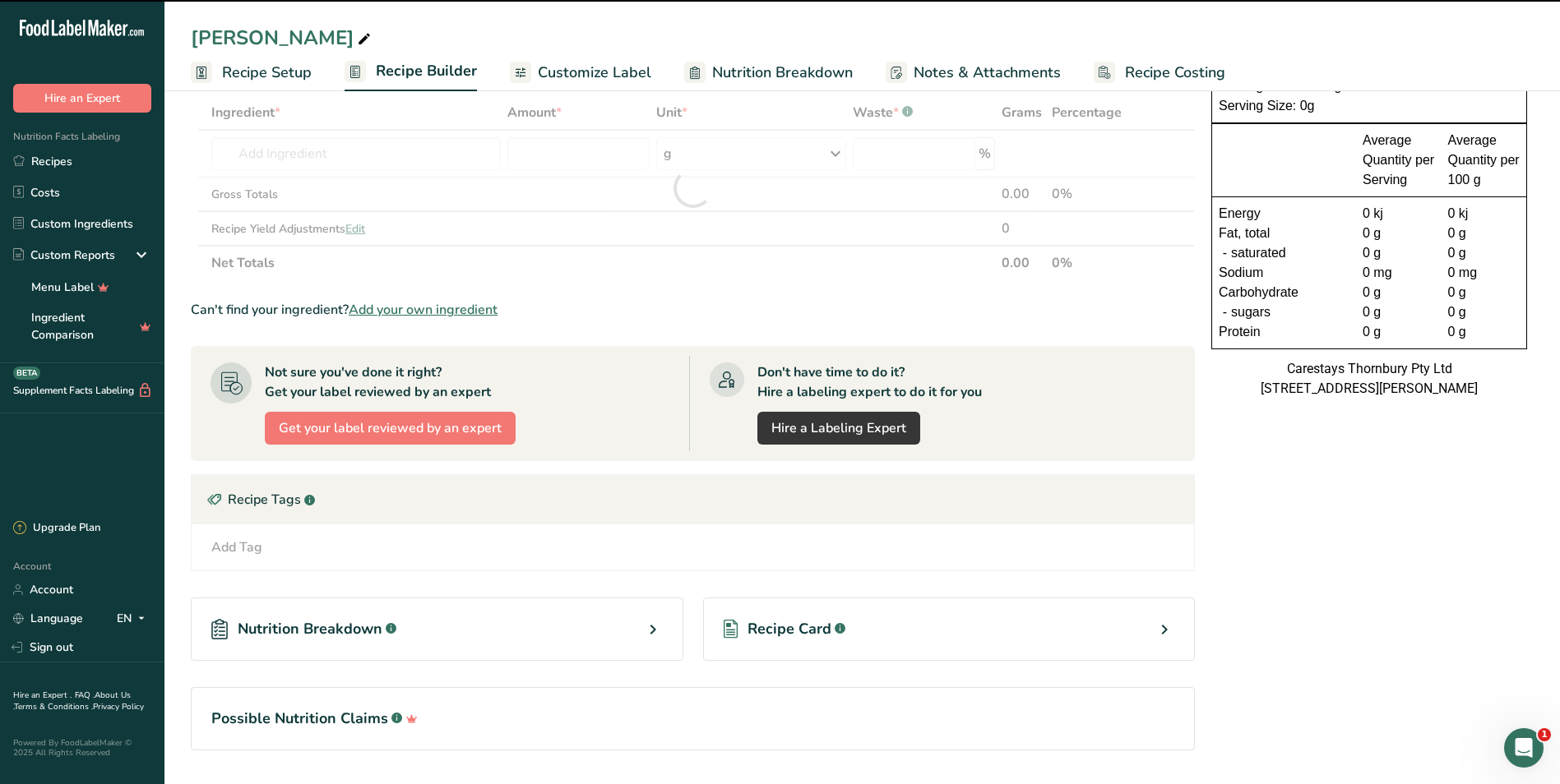
type input "0"
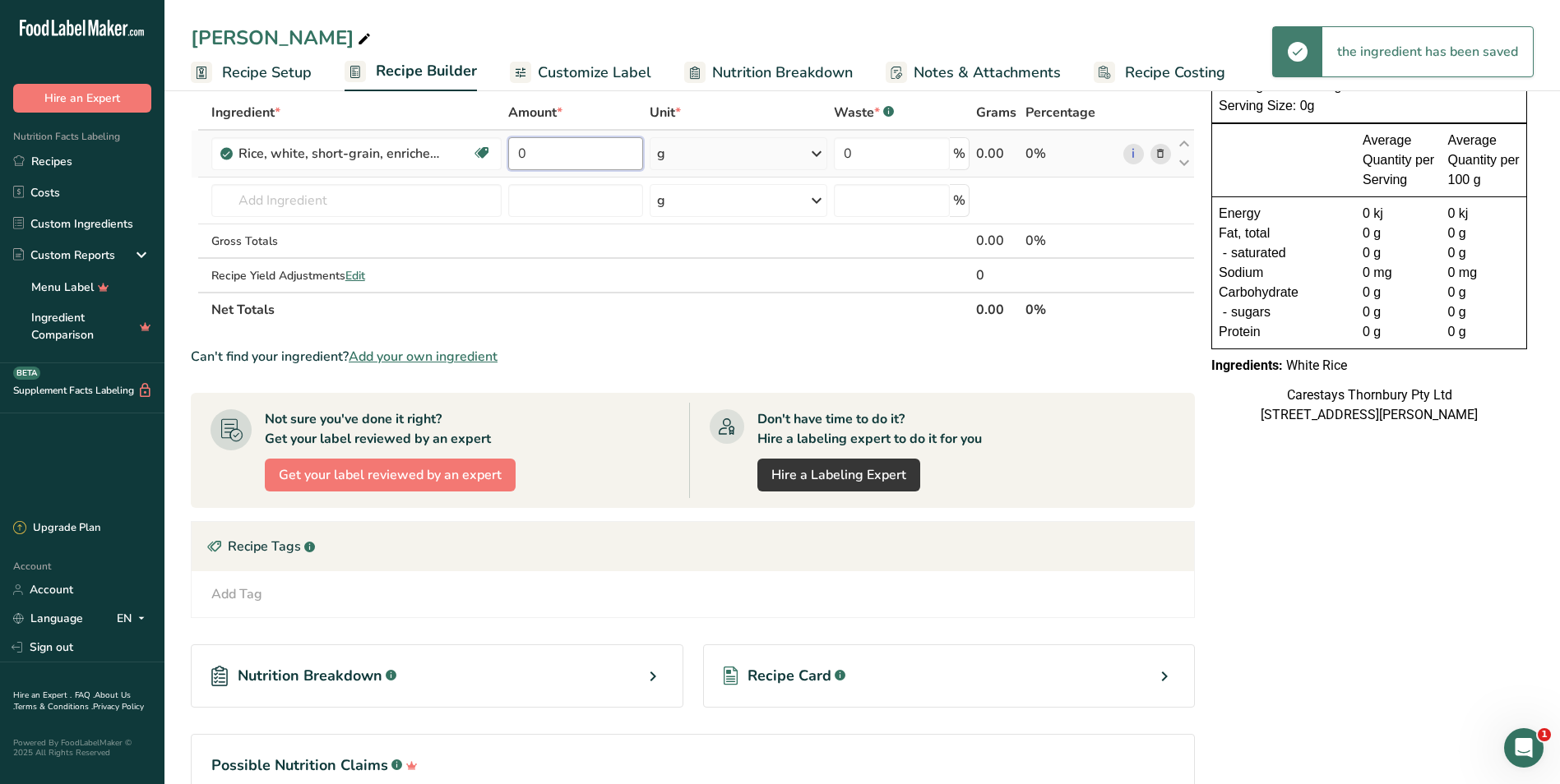
click at [535, 158] on input "0" at bounding box center [575, 154] width 135 height 33
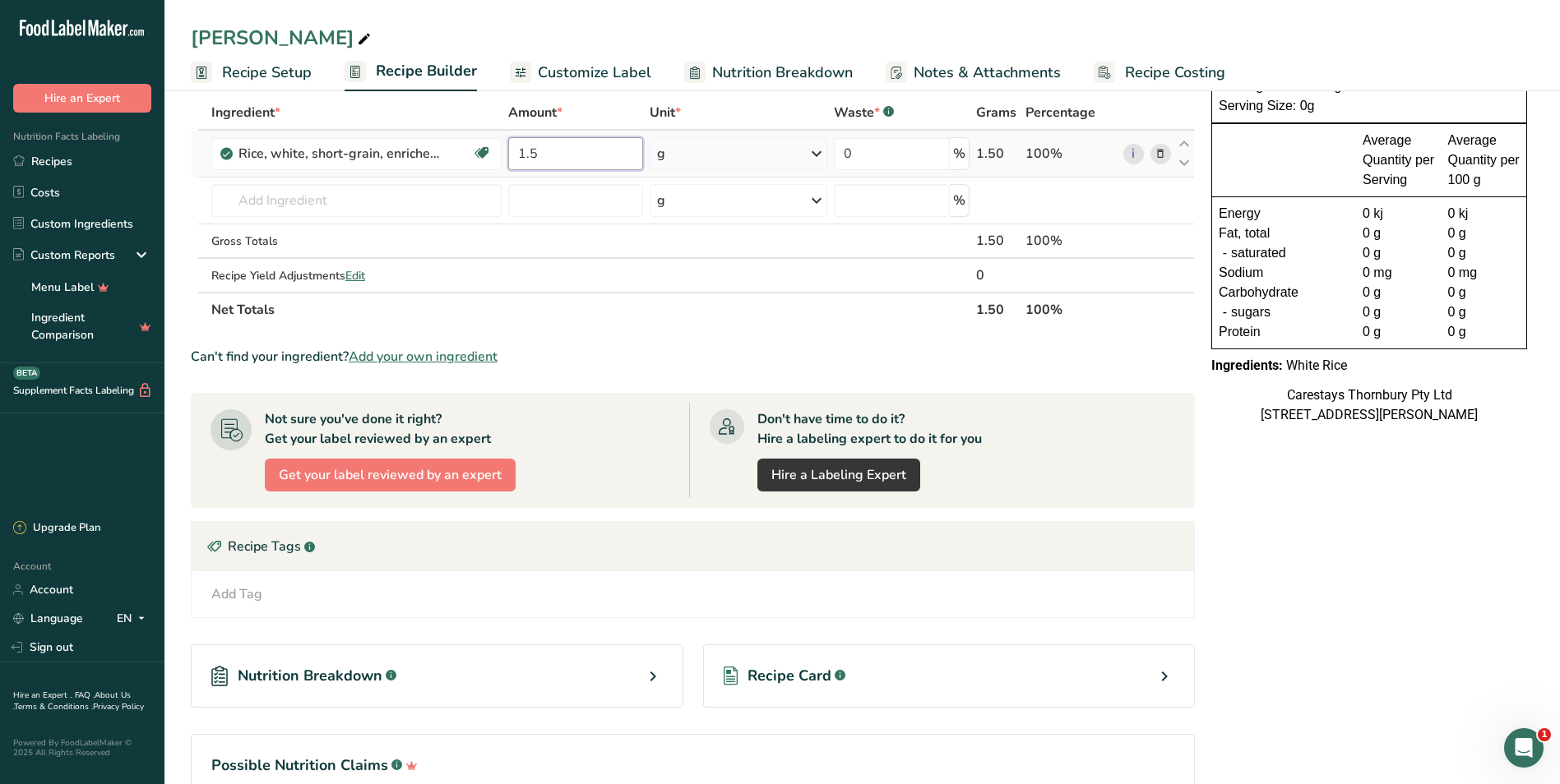
type input "1.5"
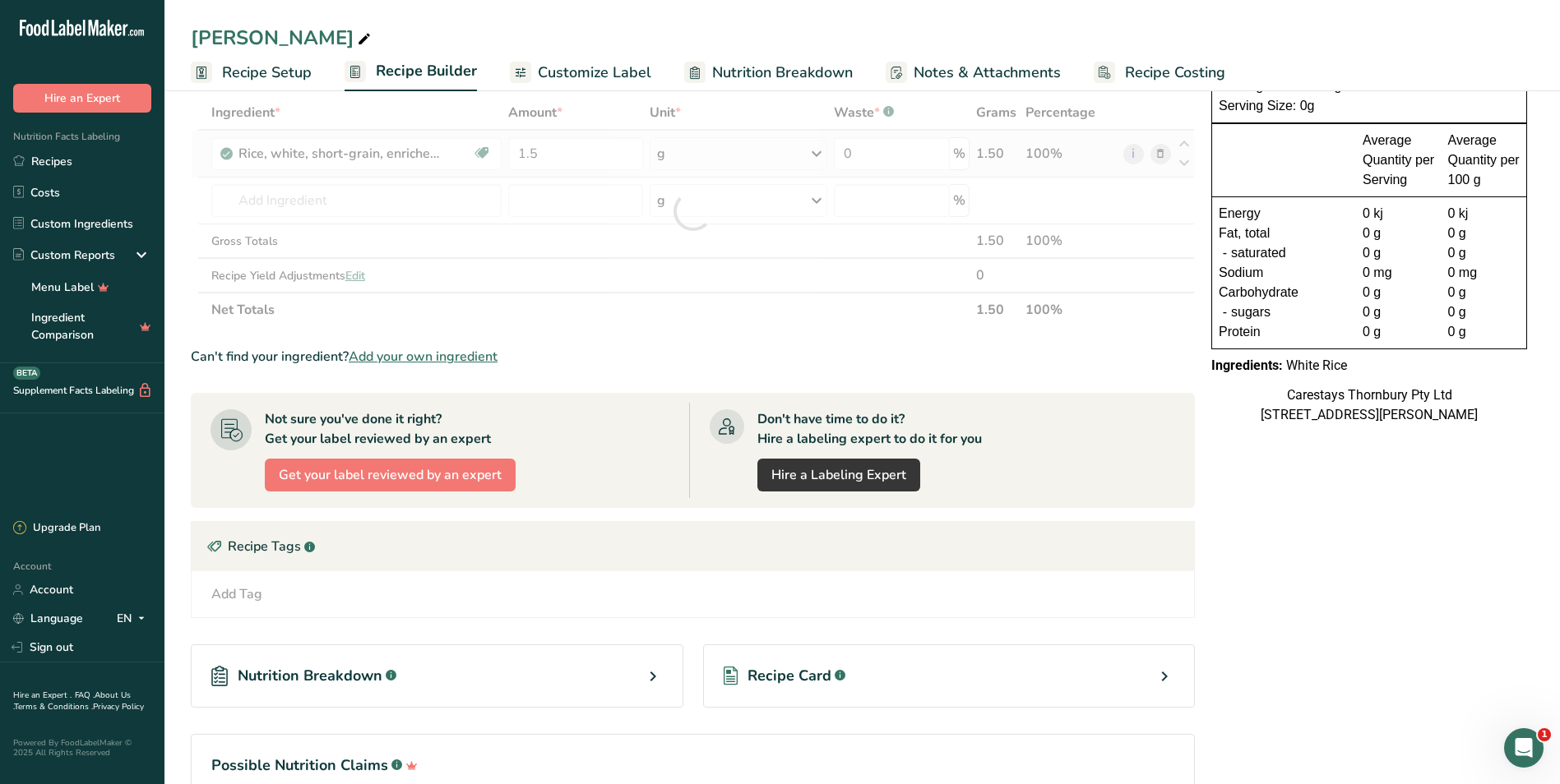
click at [820, 149] on div "Ingredient * Amount * Unit * Waste * .a-a{fill:#347362;}.b-a{fill:#fff;} Grams …" at bounding box center [692, 211] width 1004 height 232
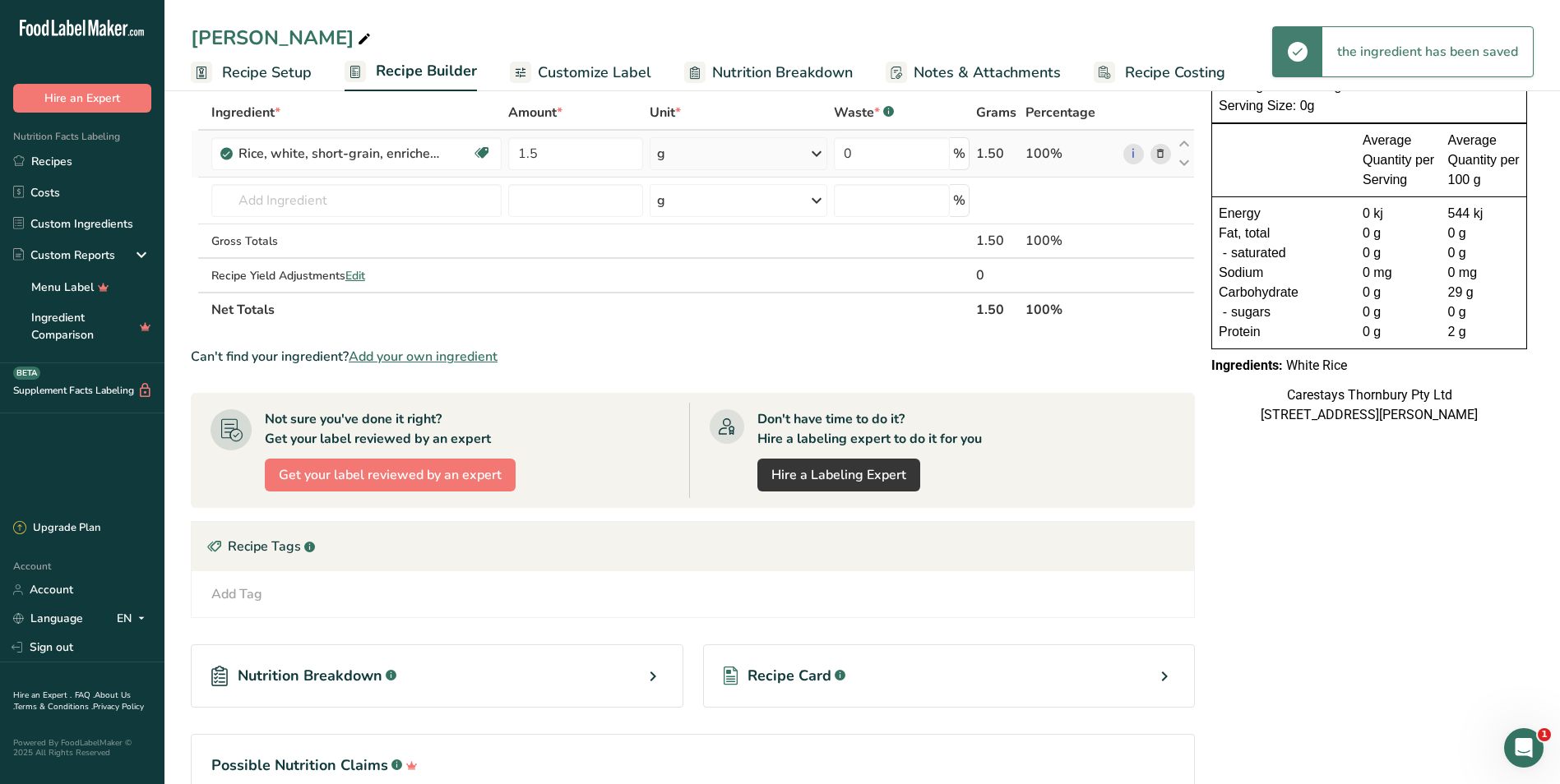
click at [820, 149] on icon at bounding box center [816, 153] width 20 height 30
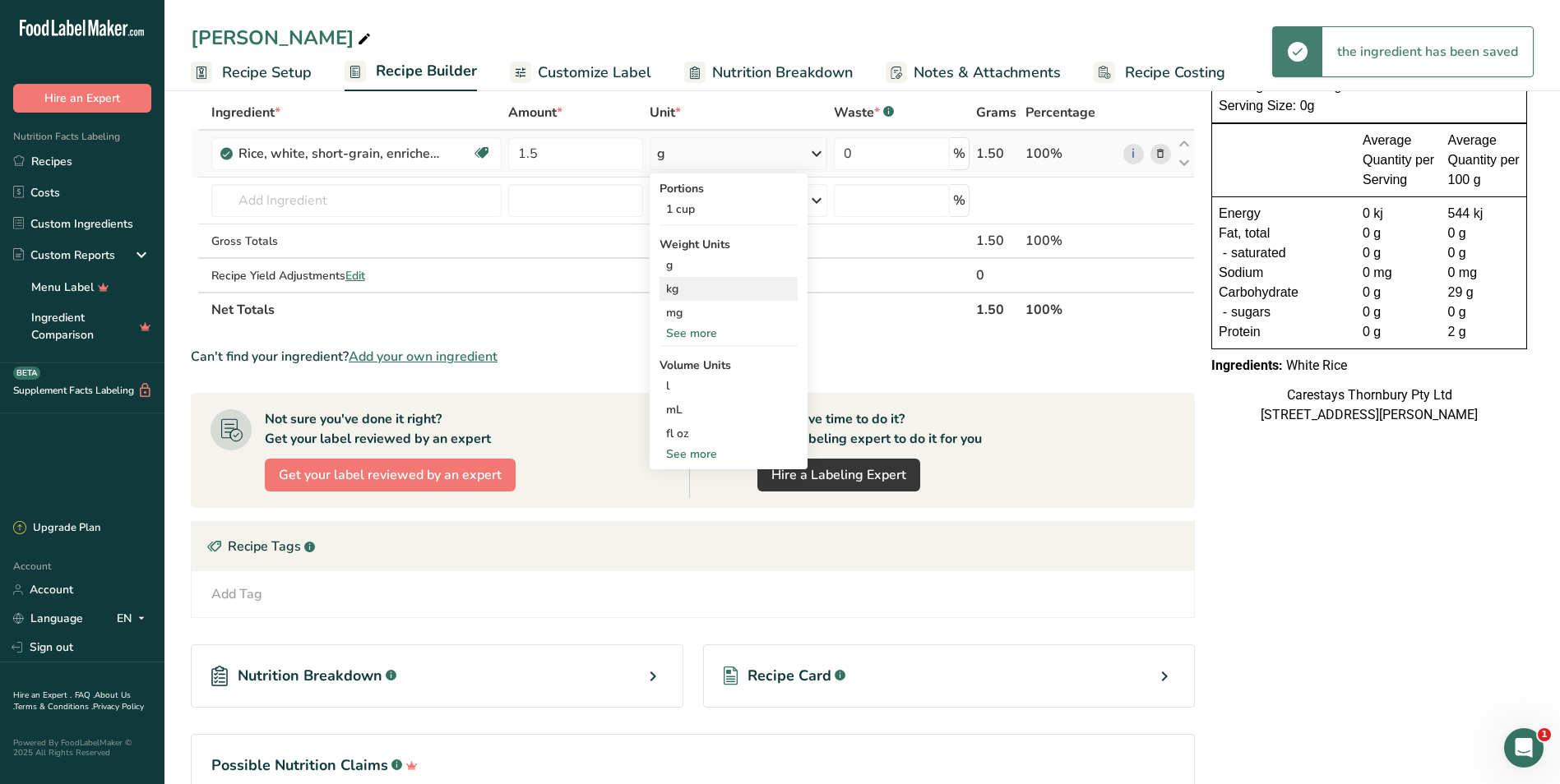
click at [703, 287] on div "kg" at bounding box center [729, 289] width 139 height 24
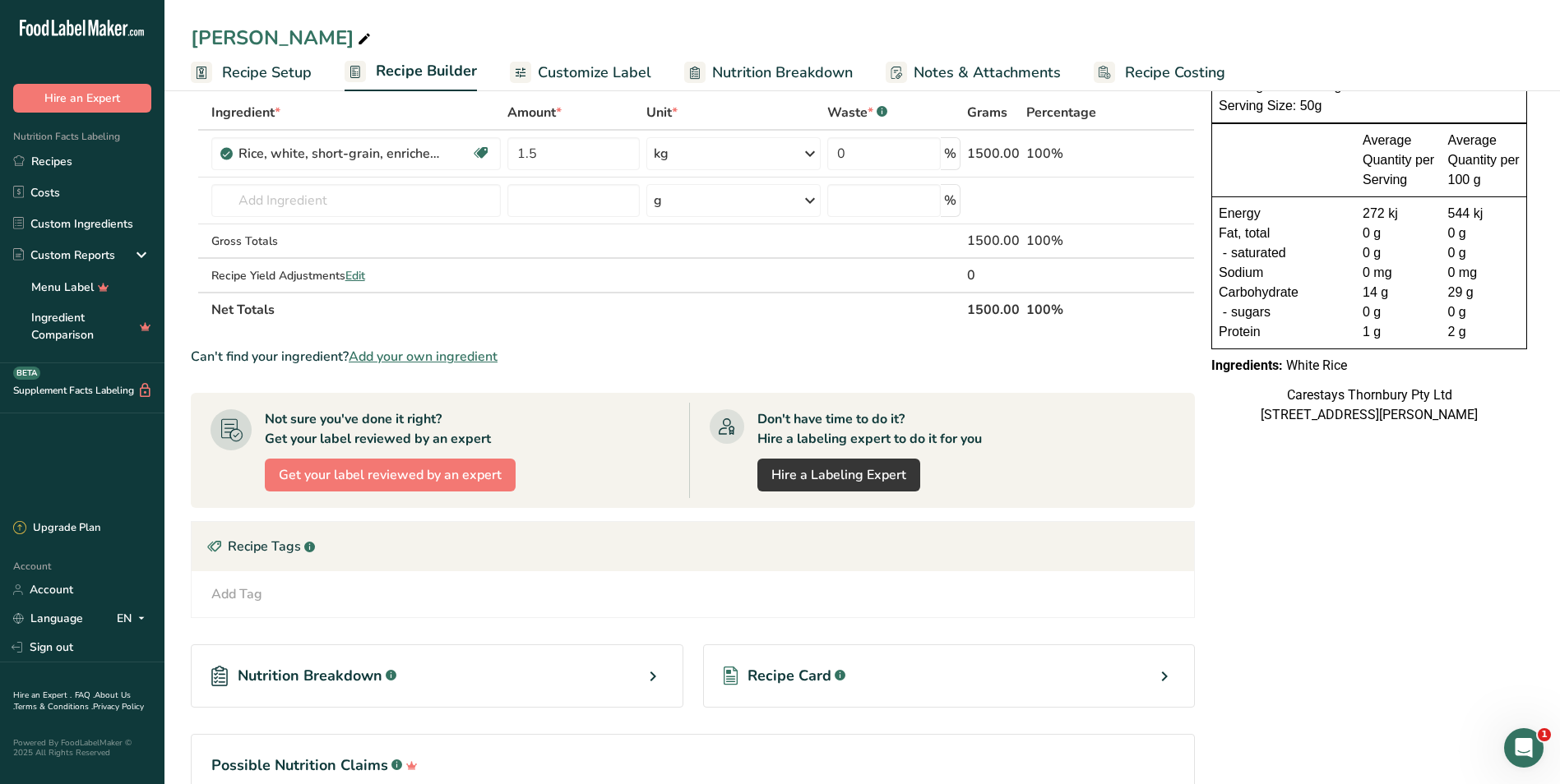
click at [1176, 71] on span "Recipe Costing" at bounding box center [1175, 72] width 100 height 22
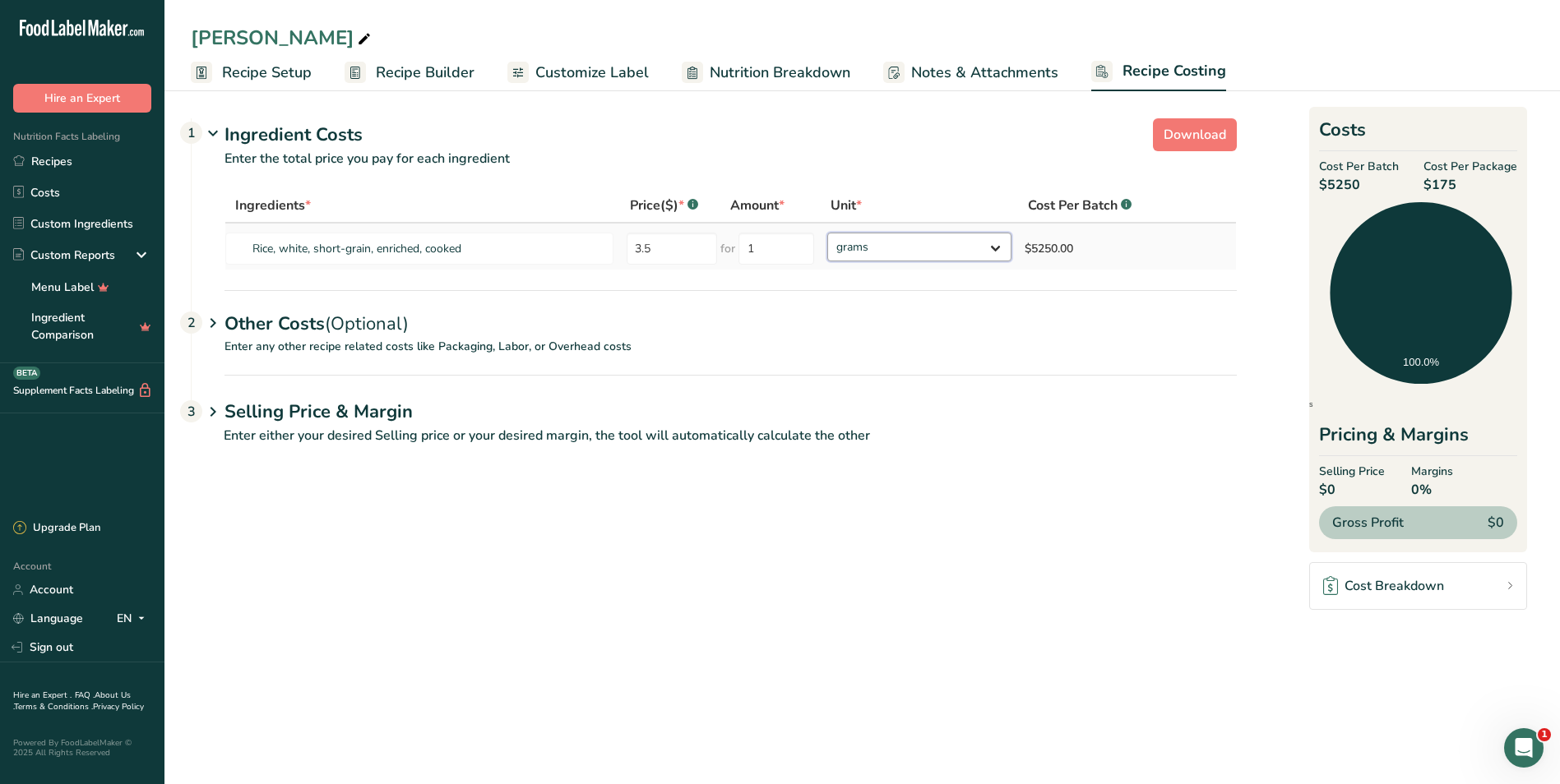
click at [999, 245] on select "grams kg mg mcg lb oz" at bounding box center [919, 247] width 184 height 29
select select "1"
click at [827, 232] on select "grams kg mg mcg lb oz" at bounding box center [919, 247] width 184 height 29
click at [593, 72] on span "Customize Label" at bounding box center [592, 72] width 114 height 22
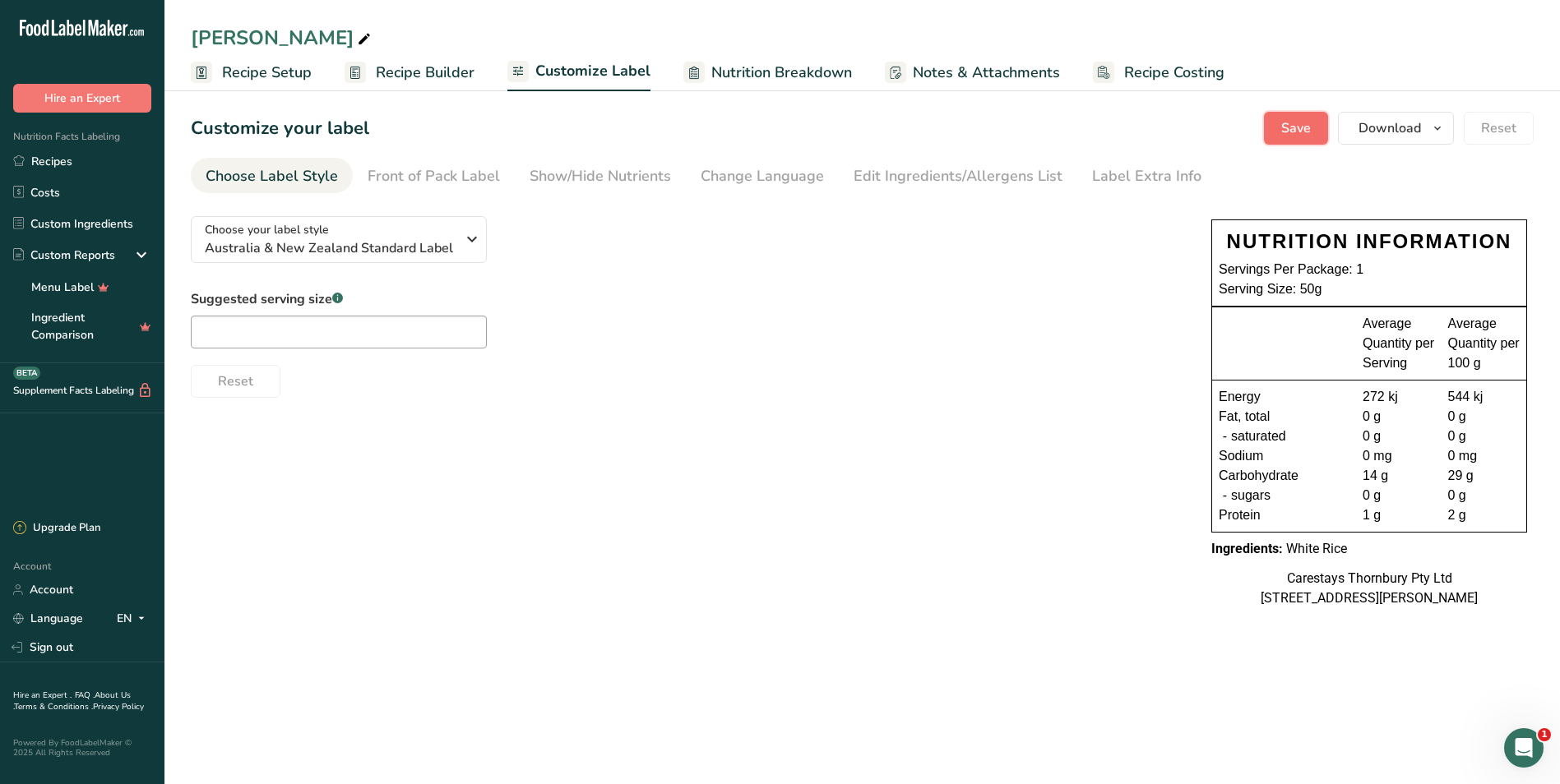
click at [1286, 125] on span "Save" at bounding box center [1295, 128] width 30 height 20
click at [1413, 128] on span "Download" at bounding box center [1390, 128] width 63 height 20
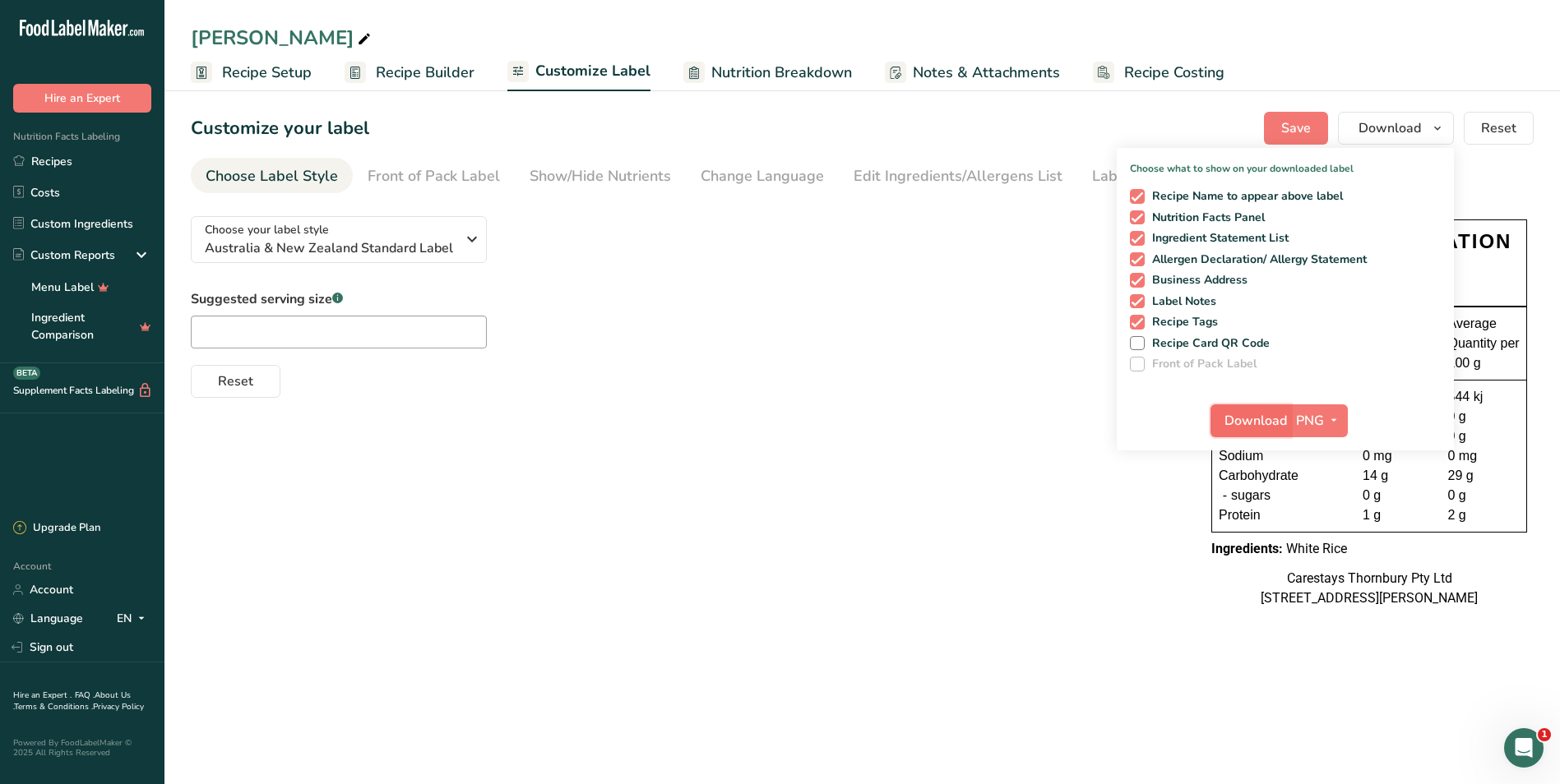
click at [1278, 421] on span "Download" at bounding box center [1256, 421] width 63 height 20
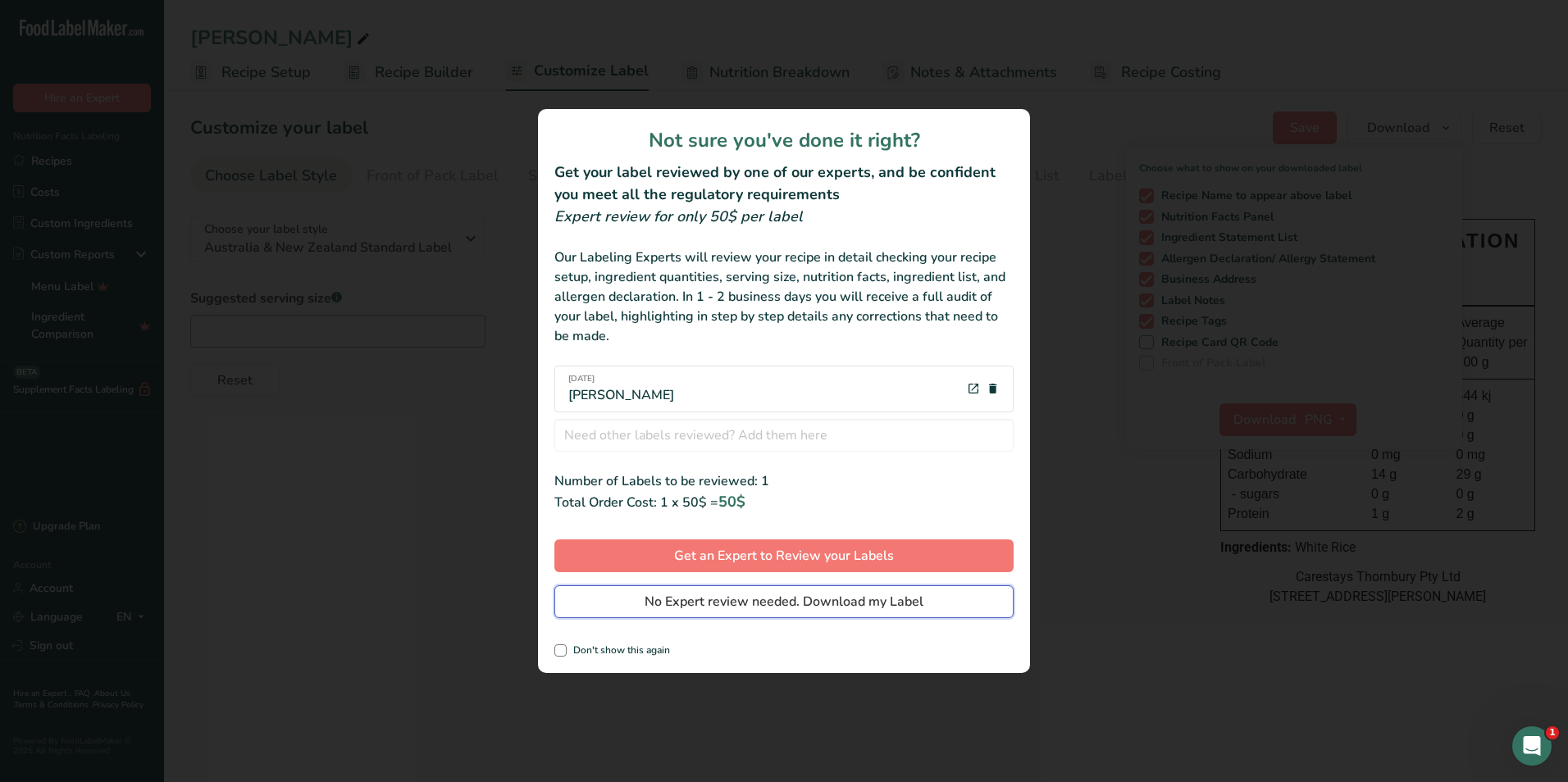
click at [809, 596] on span "No Expert review needed. Download my Label" at bounding box center [784, 602] width 279 height 20
